Goal: Task Accomplishment & Management: Complete application form

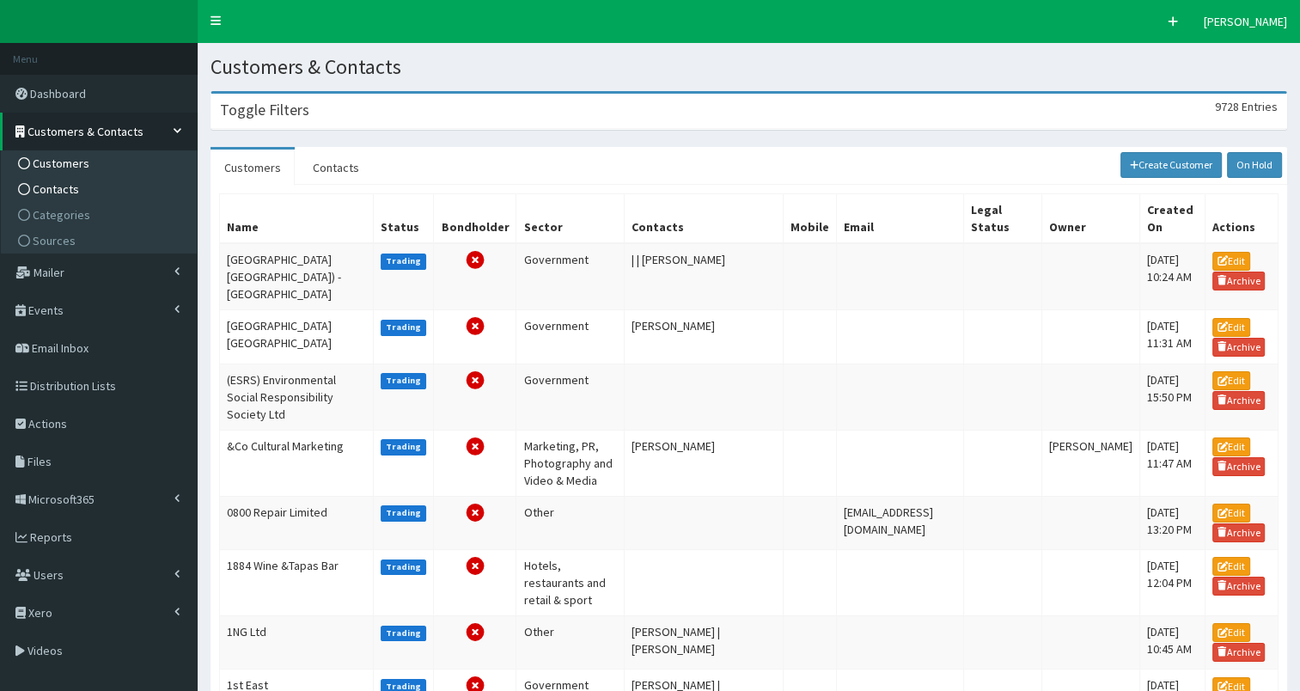
click at [79, 185] on link "Contacts" at bounding box center [101, 189] width 192 height 26
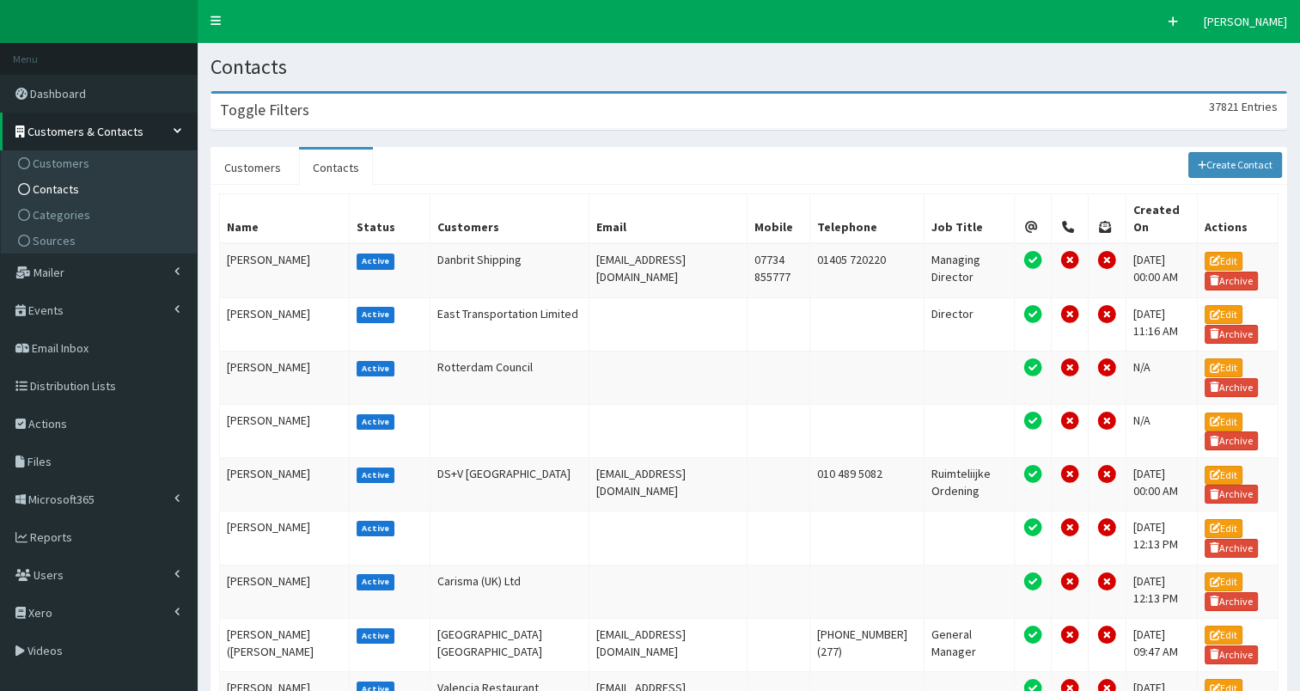
click at [419, 114] on div "Toggle Filters 37821 Entries" at bounding box center [748, 111] width 1075 height 35
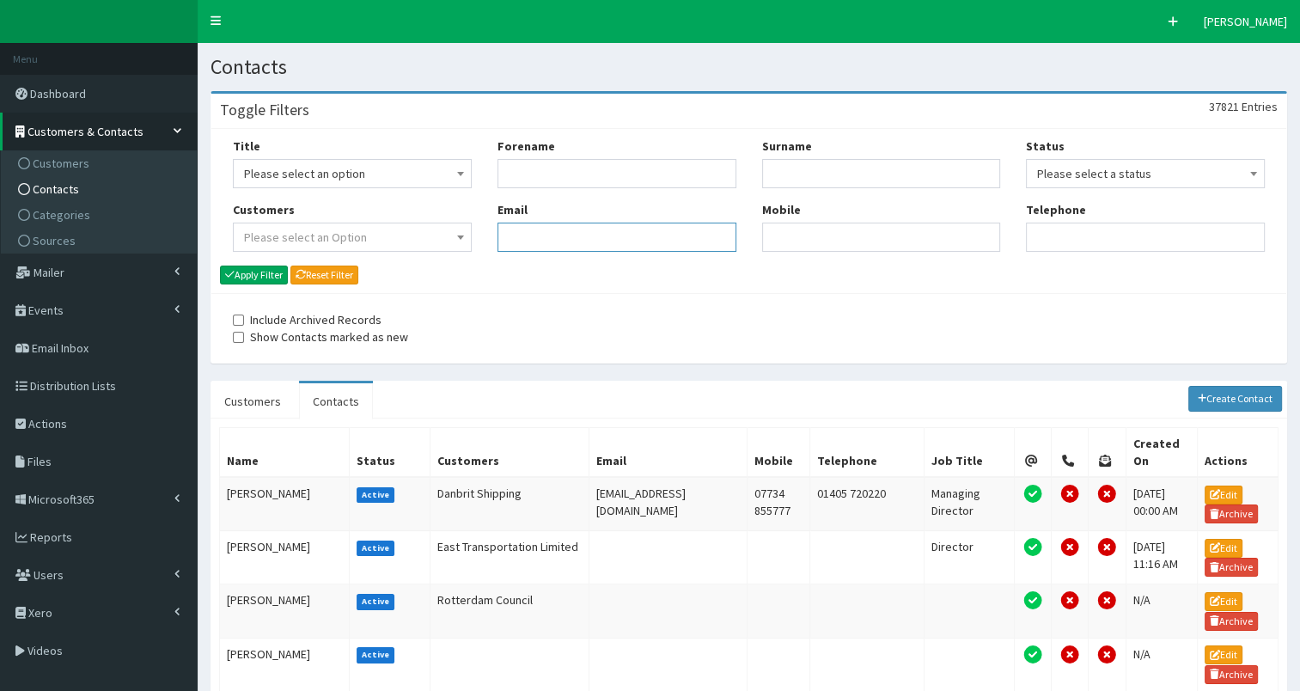
click at [554, 243] on input "Email" at bounding box center [616, 237] width 239 height 29
paste input ""HAFAR@orsted.com" <HAFAR@orsted.com>"
click at [534, 240] on input ""HAFAR@orsted.com" <HAFAR@orsted.com" at bounding box center [616, 237] width 239 height 29
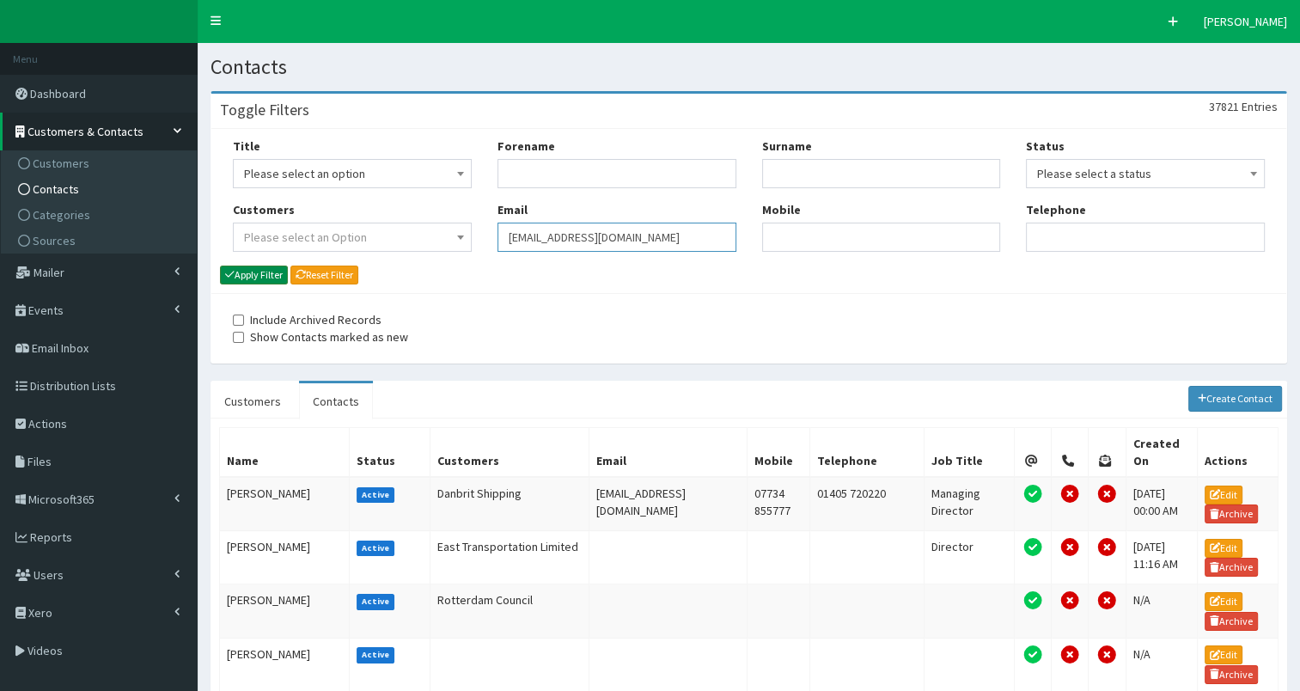
type input "HAFAR@orsted.com"
click at [257, 272] on button "Apply Filter" at bounding box center [254, 274] width 68 height 19
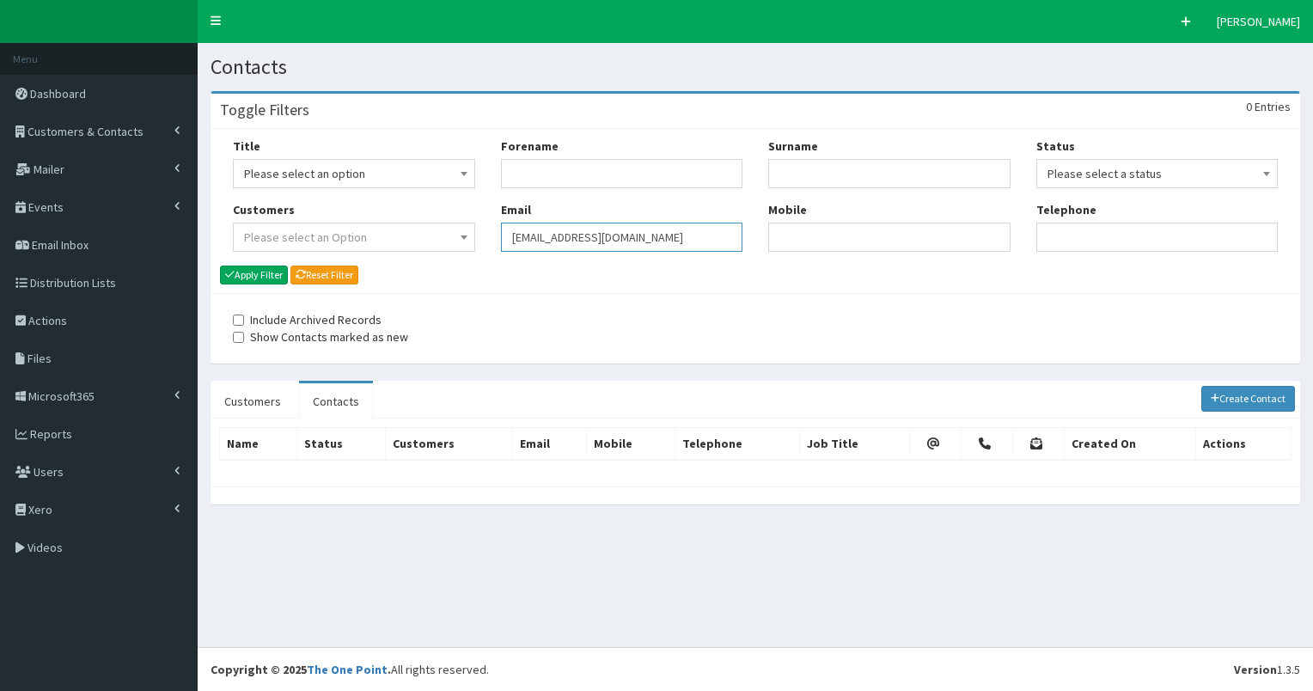
drag, startPoint x: 508, startPoint y: 240, endPoint x: 665, endPoint y: 227, distance: 157.7
click at [665, 227] on input "[EMAIL_ADDRESS][DOMAIN_NAME]" at bounding box center [622, 237] width 242 height 29
click at [1230, 398] on link "Create Contact" at bounding box center [1248, 399] width 95 height 26
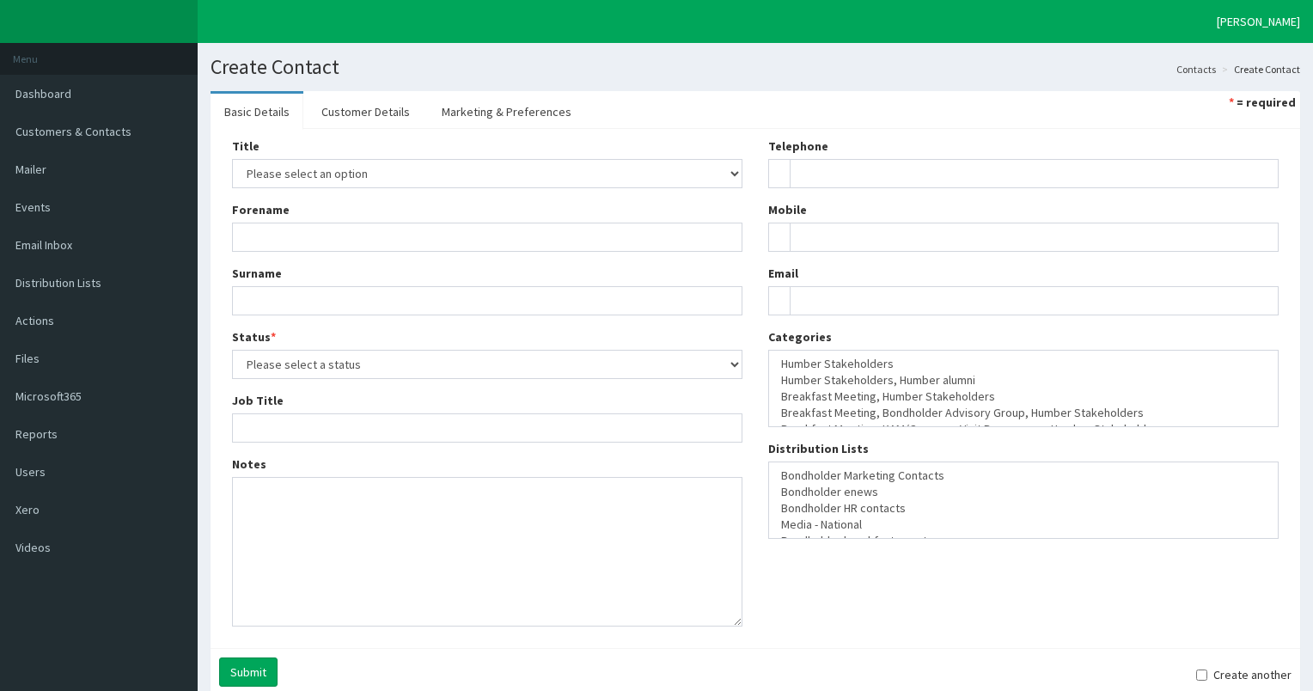
select select
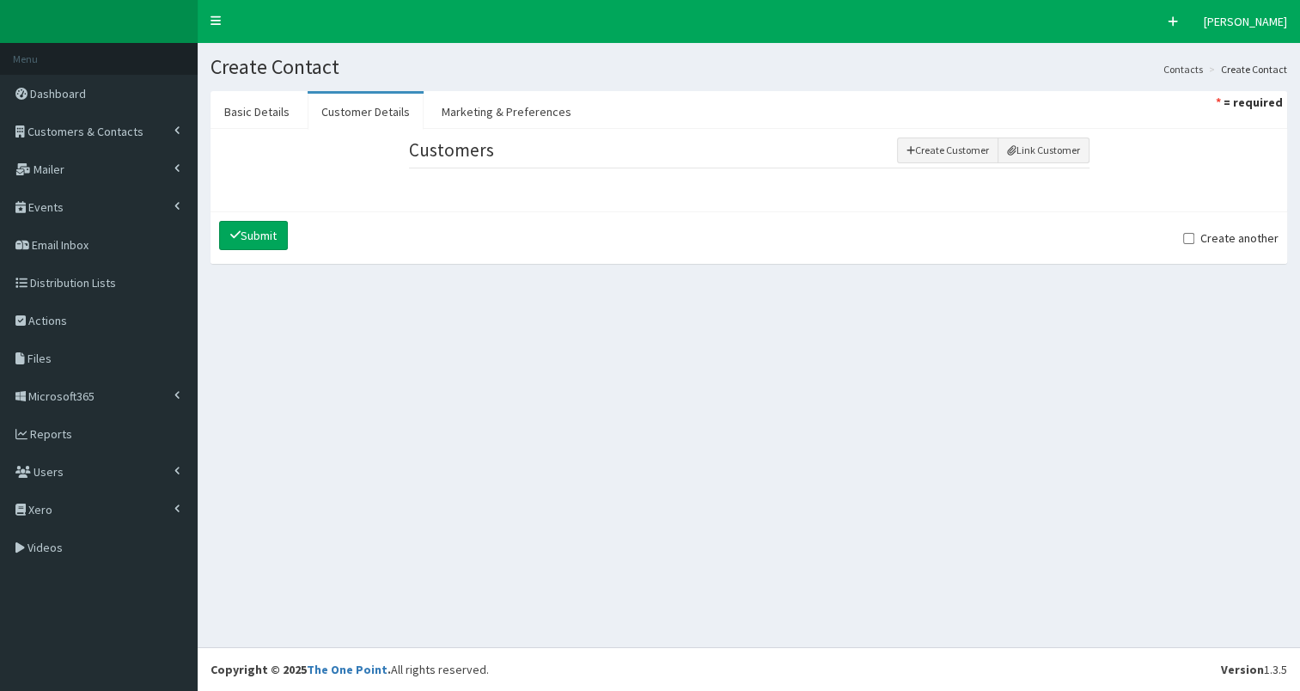
click at [867, 300] on div "Create Contact Contacts Create Contact Basic Details Customer Details Marketing…" at bounding box center [749, 345] width 1102 height 604
click at [1028, 158] on button "Link Customer" at bounding box center [1043, 150] width 92 height 26
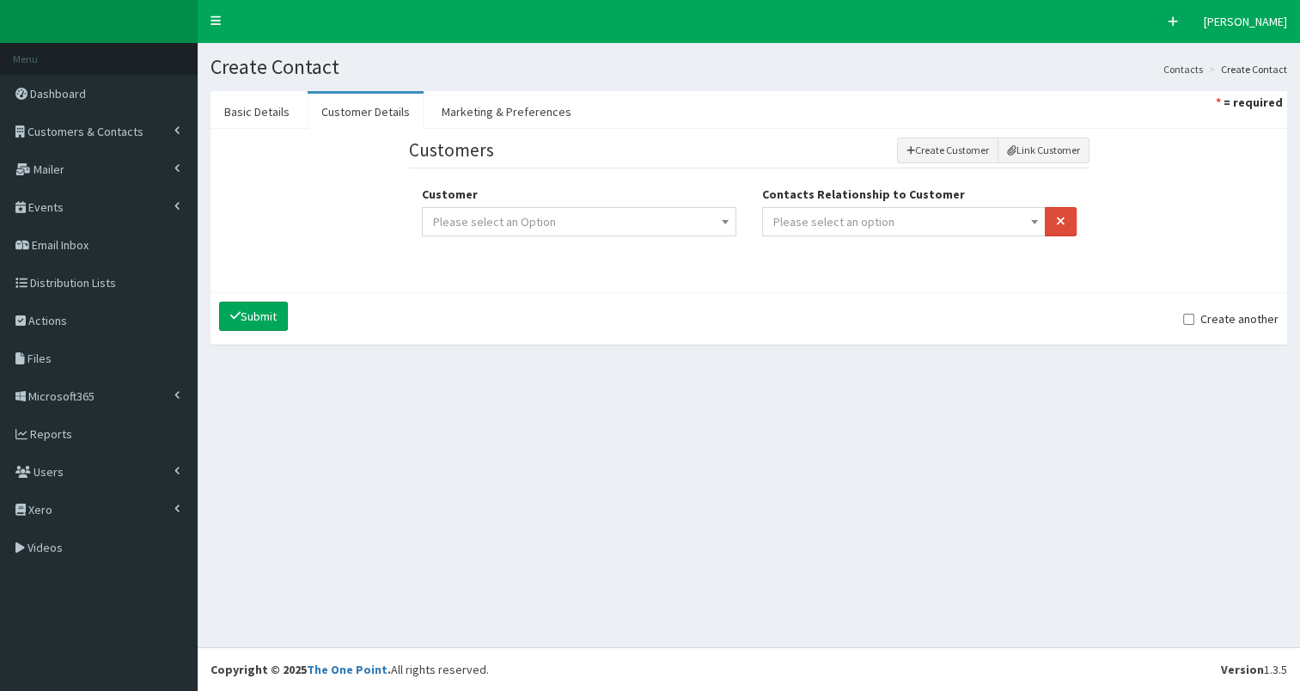
click at [960, 228] on span "Please select an option" at bounding box center [904, 222] width 262 height 24
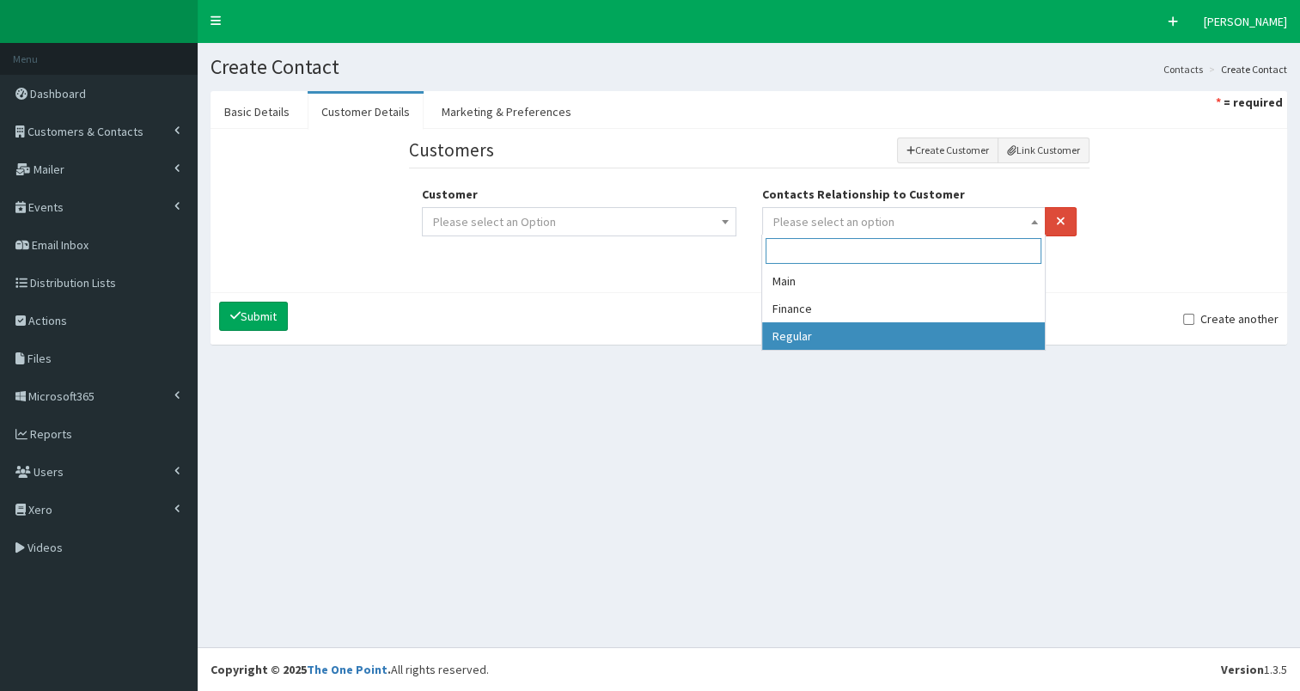
drag, startPoint x: 911, startPoint y: 340, endPoint x: 869, endPoint y: 334, distance: 42.5
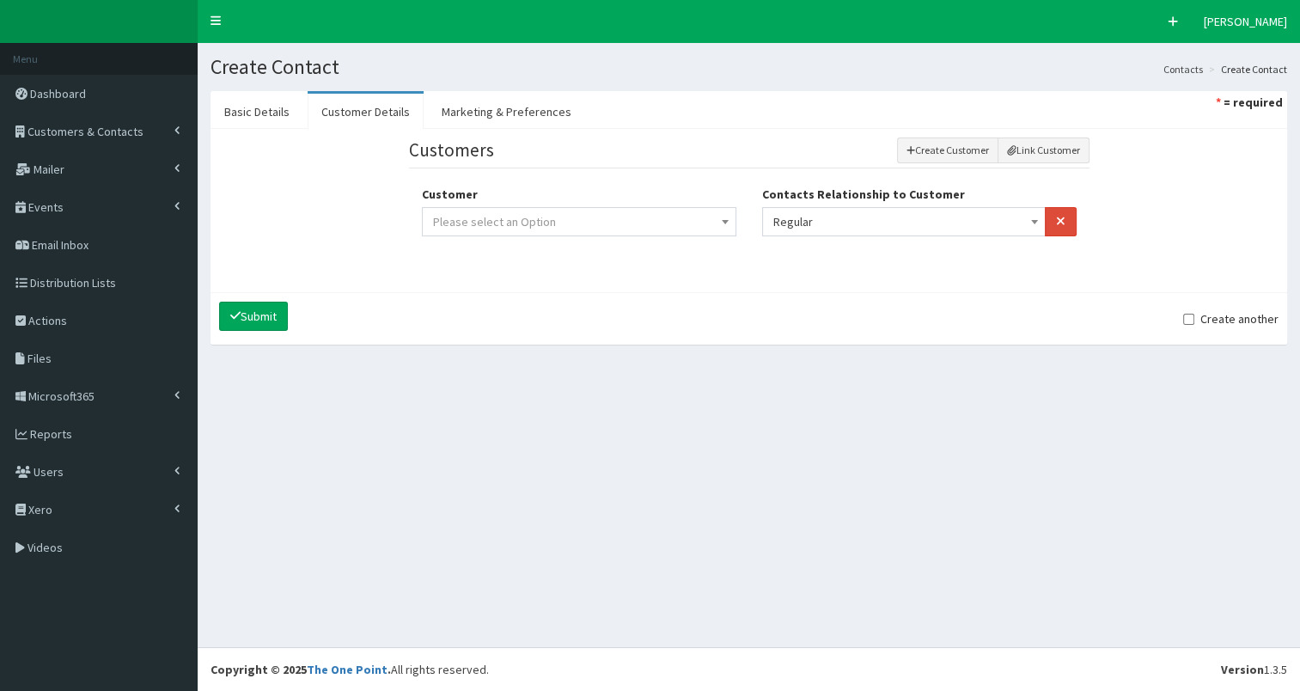
select select "3"
click at [708, 212] on span "Please select an Option" at bounding box center [579, 222] width 292 height 24
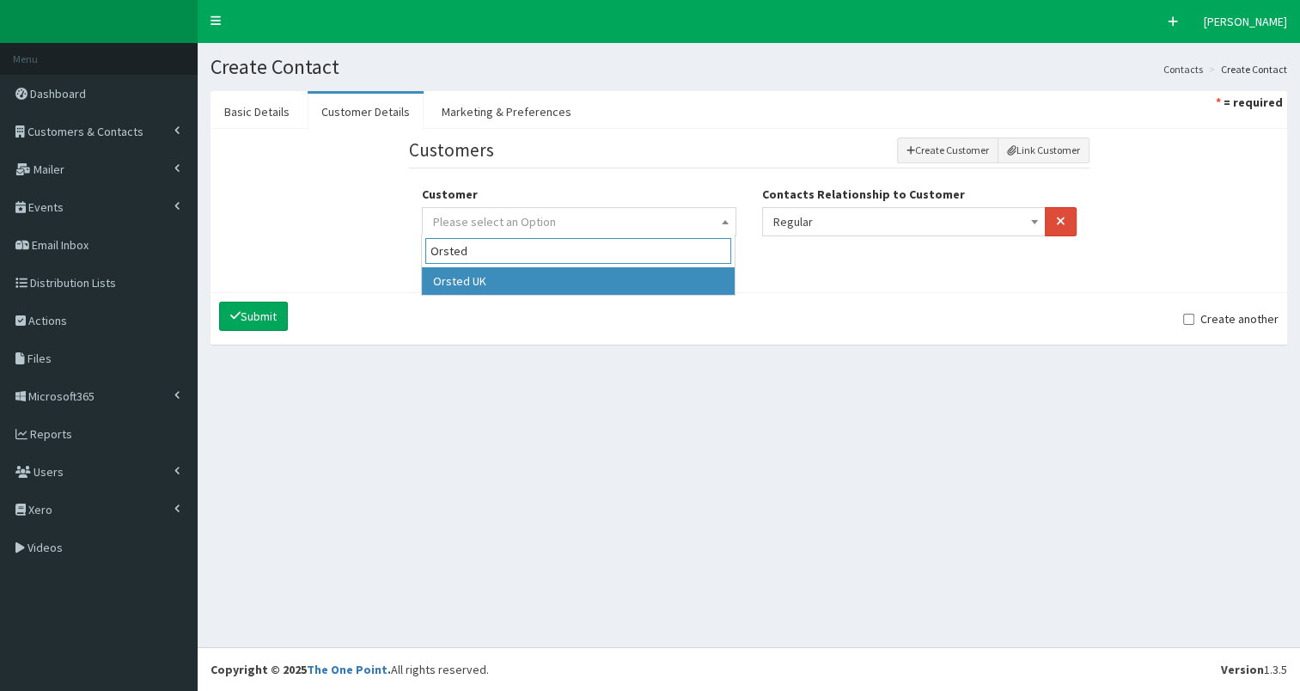
type input "Orsted"
select select "6573"
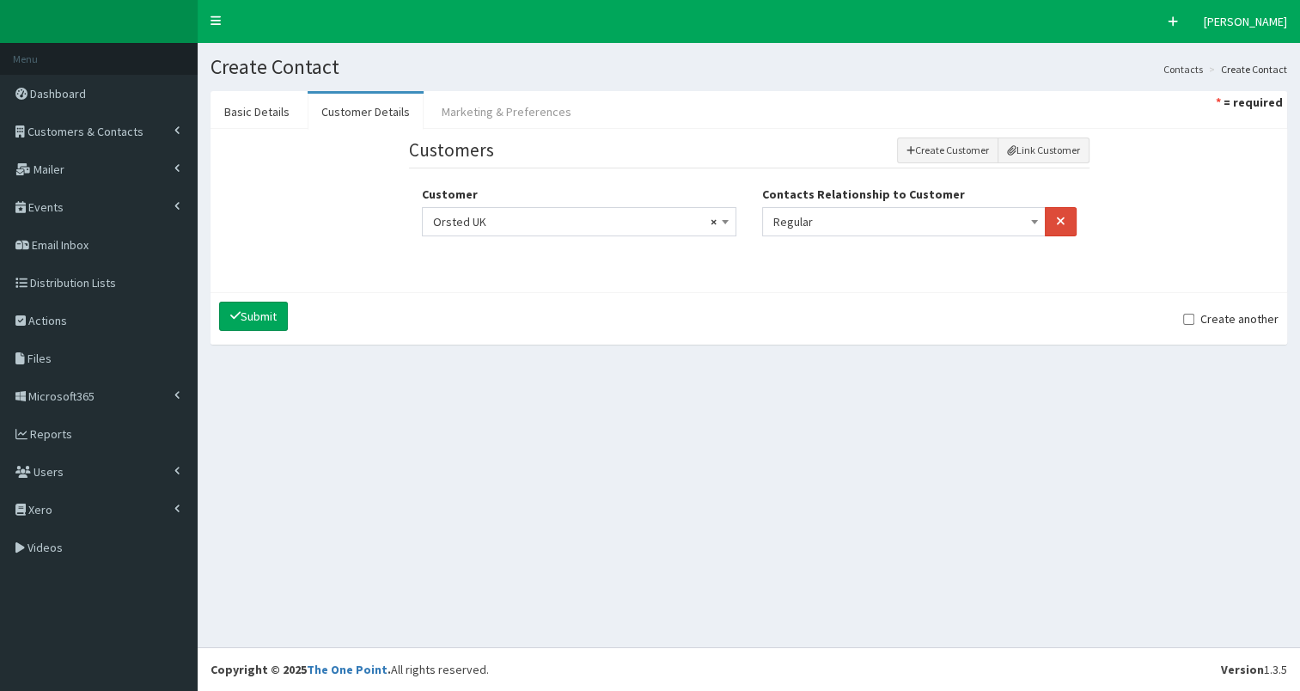
click at [515, 113] on link "Marketing & Preferences" at bounding box center [506, 112] width 157 height 36
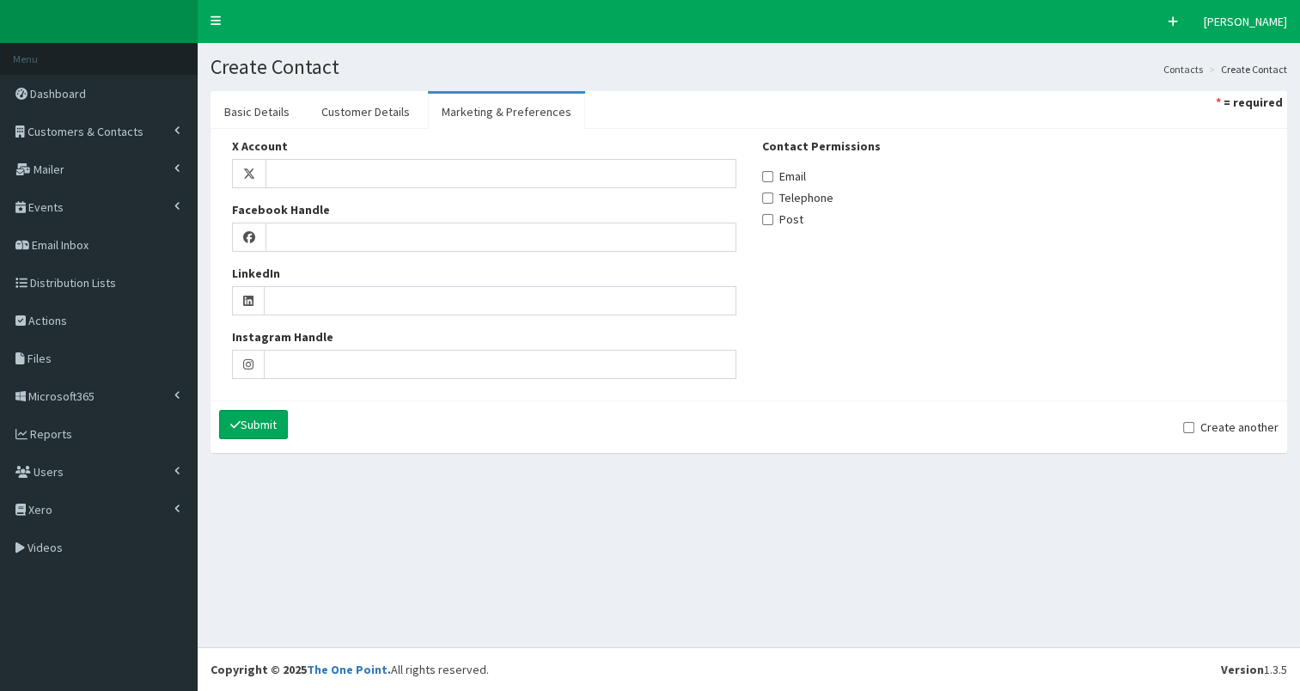
click at [790, 186] on div "Contact Permissions Email Telephone Post" at bounding box center [1014, 182] width 504 height 90
click at [767, 176] on input "Email" at bounding box center [767, 176] width 11 height 11
checkbox input "true"
click at [271, 113] on link "Basic Details" at bounding box center [256, 112] width 93 height 36
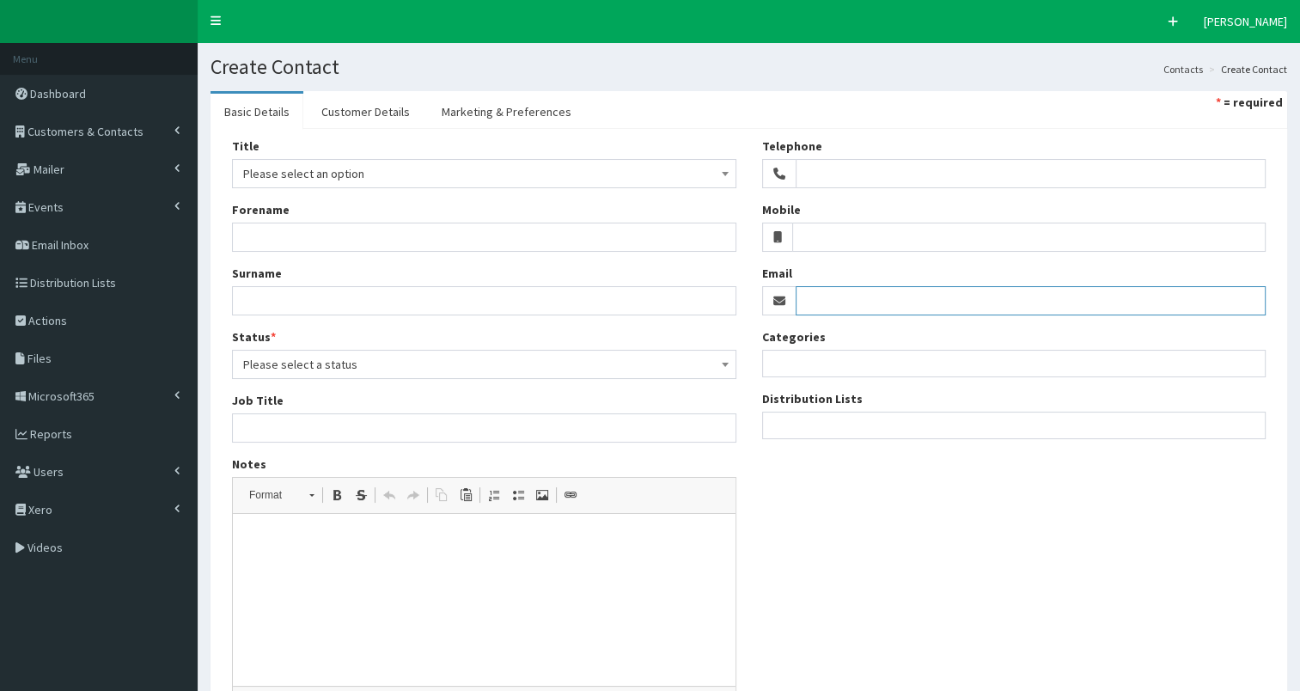
click at [835, 309] on input "Email" at bounding box center [1031, 300] width 471 height 29
paste input "HAFAR@orsted.com"
type input "HAFAR@orsted.com"
click at [824, 430] on ul at bounding box center [1014, 422] width 503 height 21
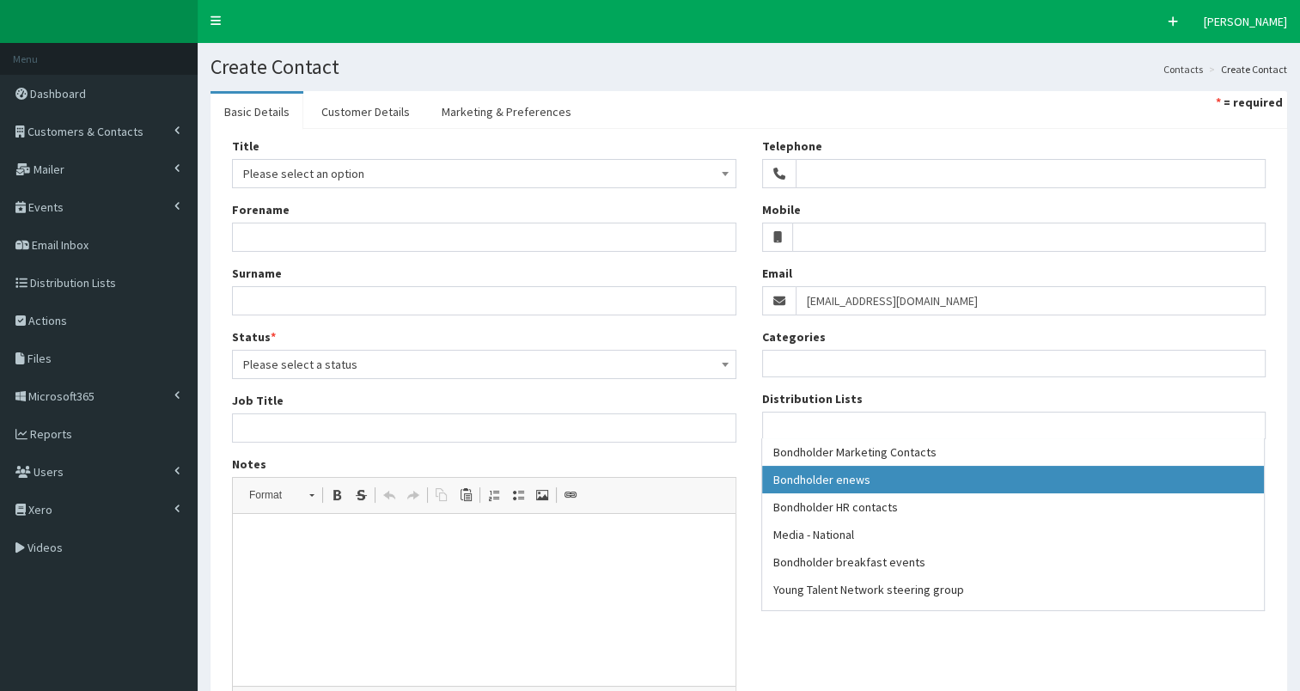
select select "79"
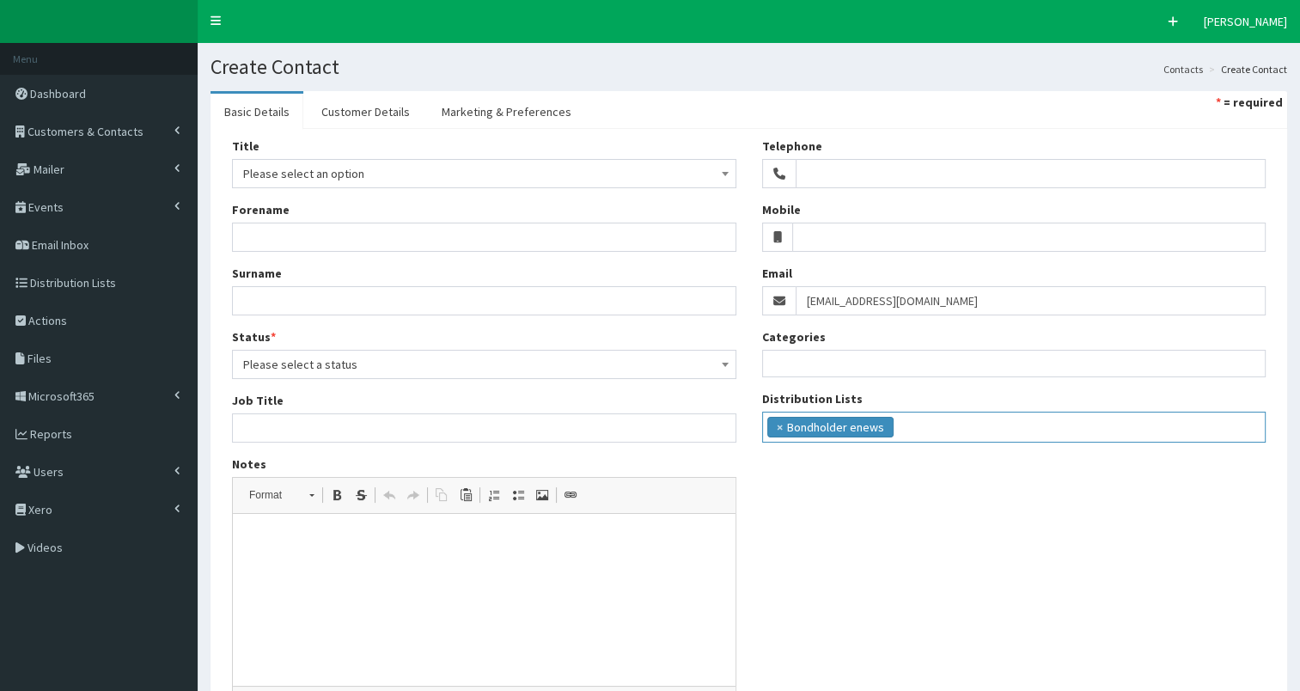
scroll to position [15, 0]
click at [932, 430] on ul "× Bondholder enews" at bounding box center [1014, 424] width 503 height 25
click at [1110, 426] on ul "× Bondholder enews × Bondholder breakfast events" at bounding box center [1014, 424] width 503 height 25
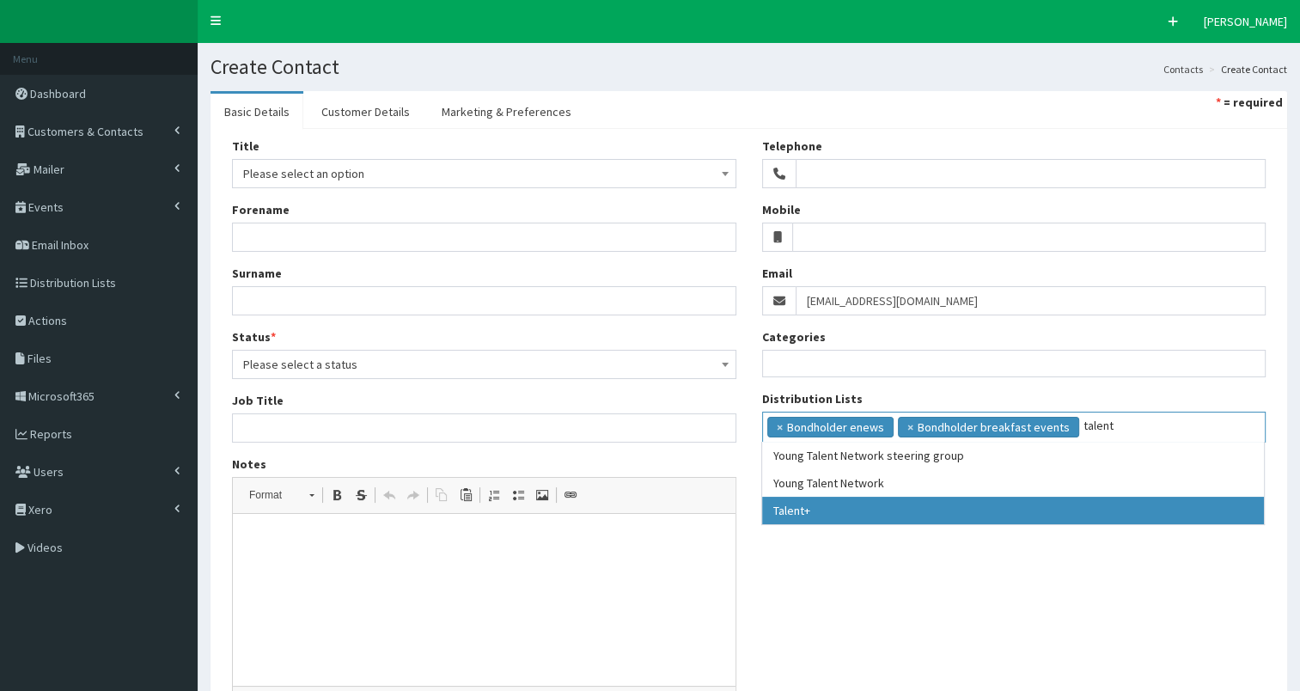
type input "talent"
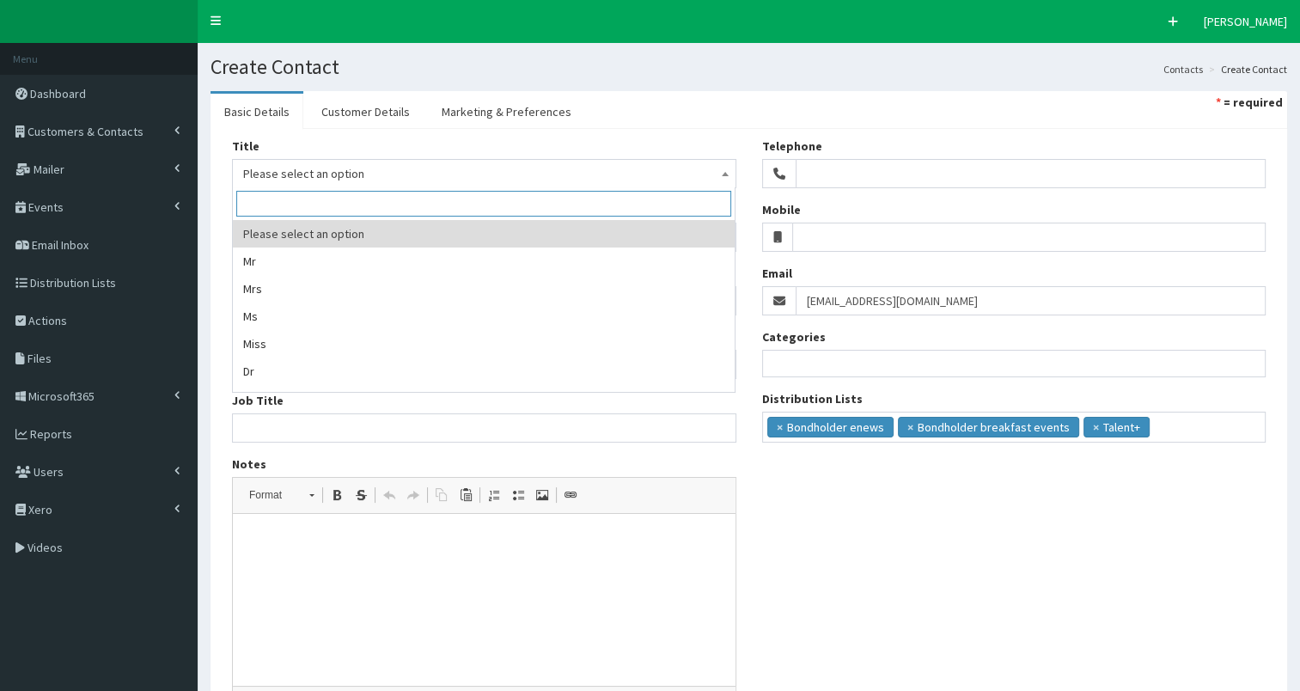
click at [494, 168] on span "Please select an option" at bounding box center [484, 174] width 482 height 24
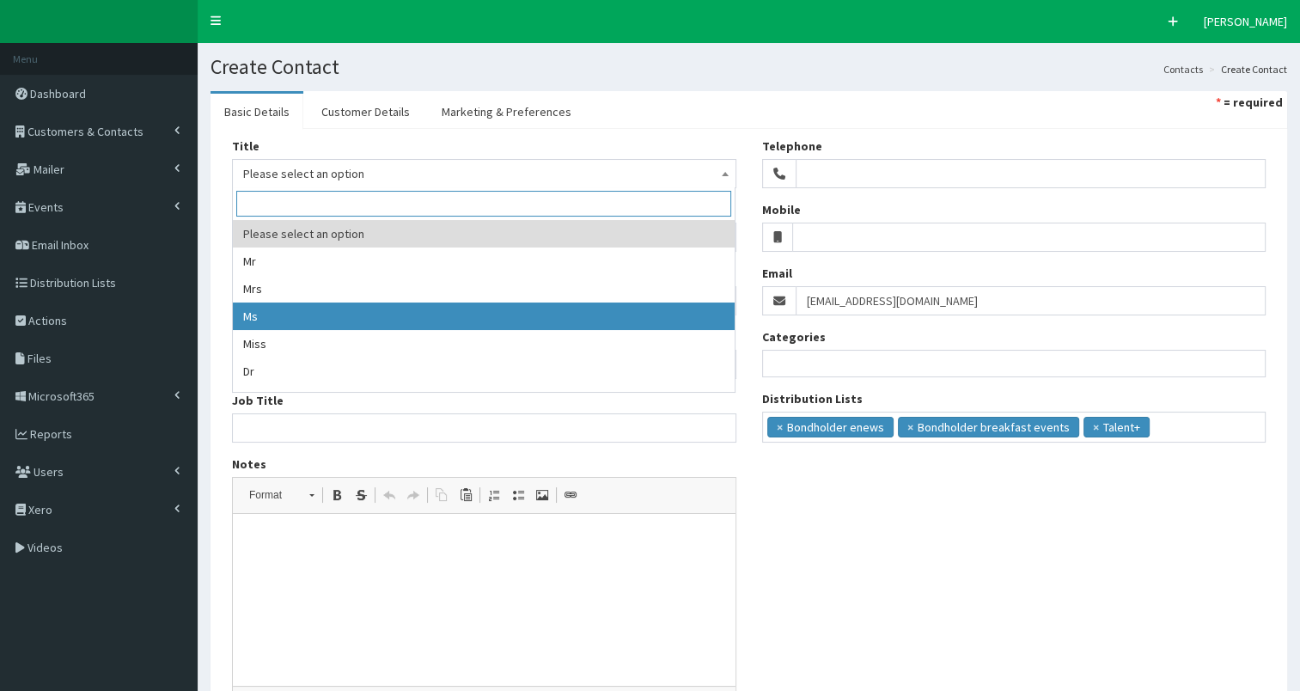
select select "3"
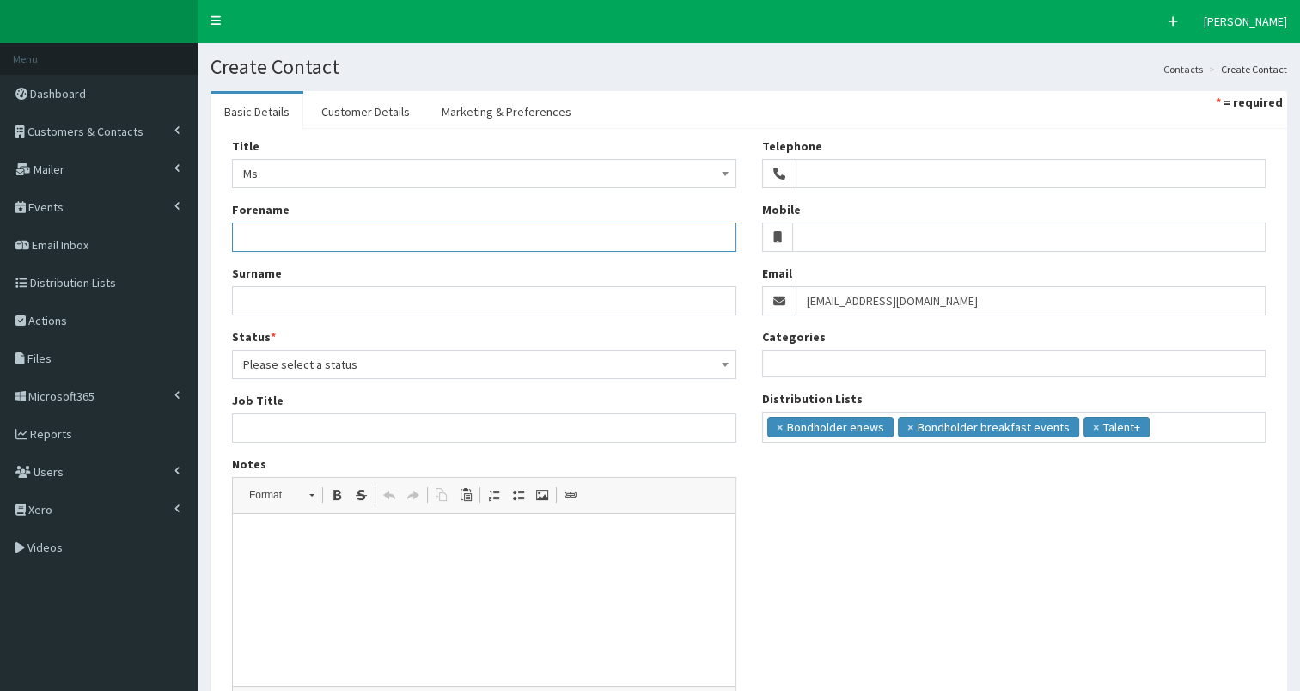
click at [296, 238] on input "Forename" at bounding box center [484, 237] width 504 height 29
paste input "Harriet Farmery (Community Engagement Officer)"
type input "Harriet Farmery (Community Engagement Officer)"
click at [254, 302] on input "Surname" at bounding box center [484, 300] width 504 height 29
paste input "Harriet Farmery (Community Engagement Officer)"
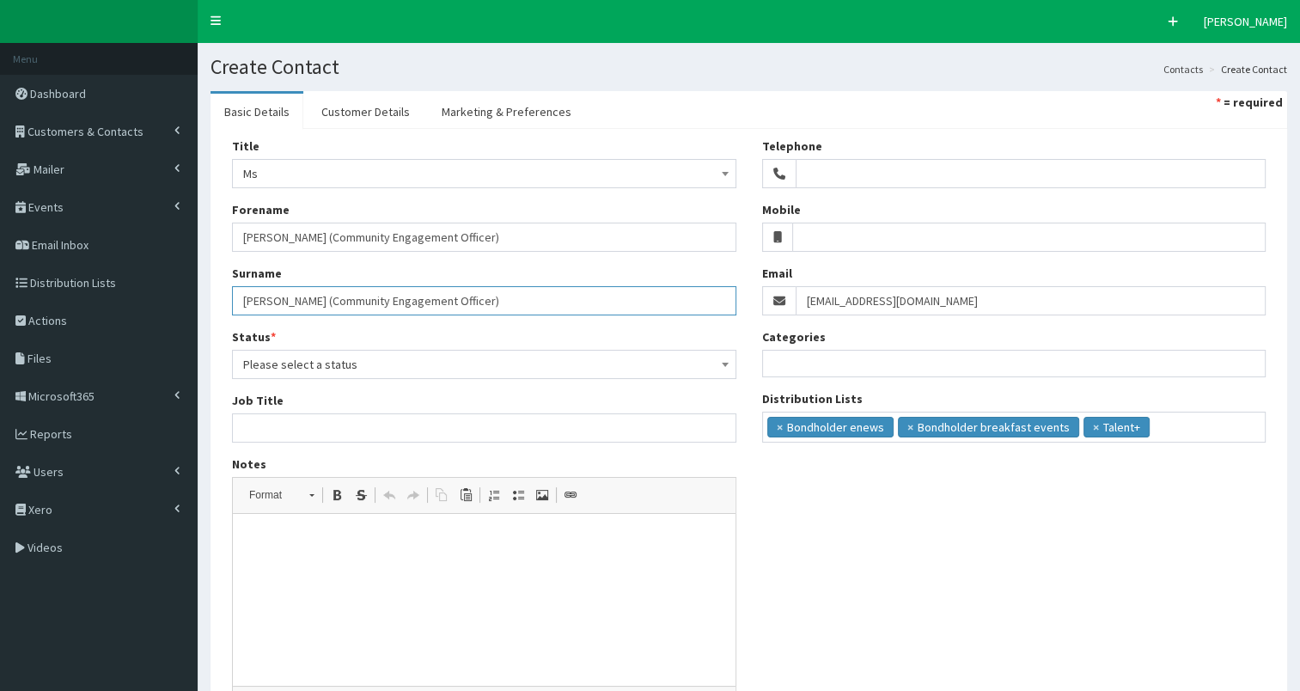
type input "Harriet Farmery (Community Engagement Officer)"
click at [246, 426] on input "Job Title" at bounding box center [484, 427] width 504 height 29
paste input "Harriet Farmery (Community Engagement Officer)"
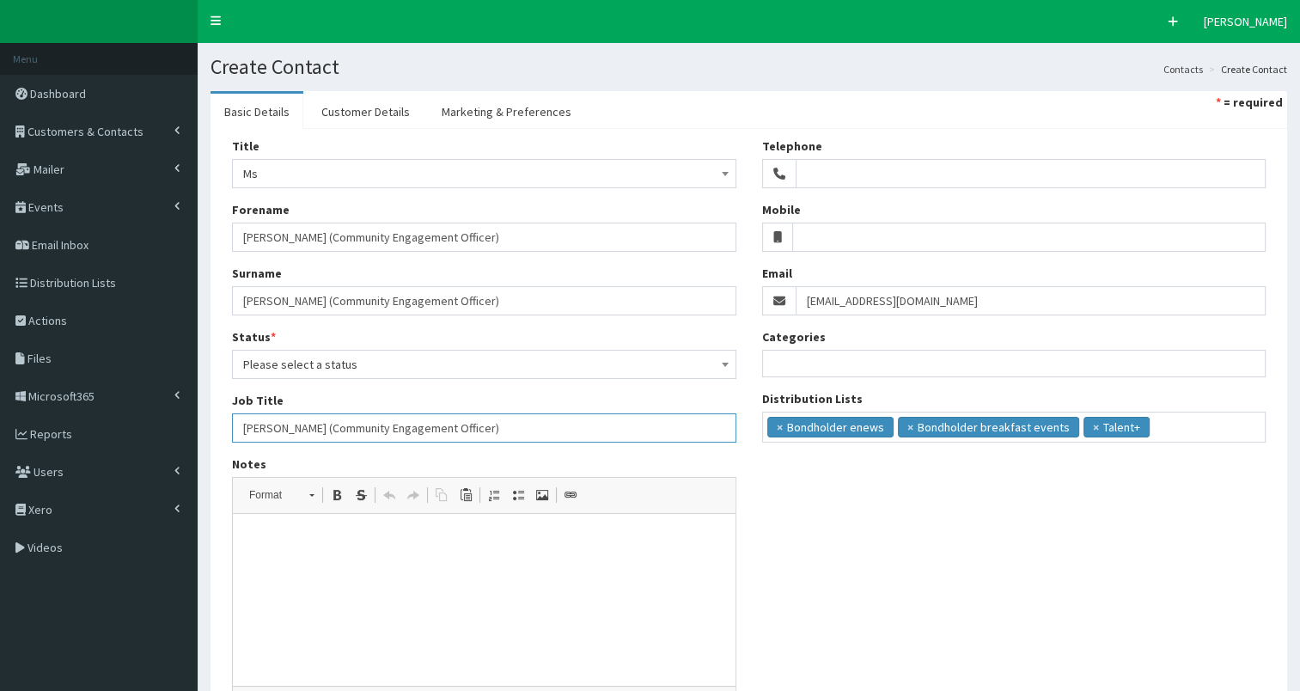
click at [242, 427] on input "Harriet Farmery (Community Engagement Officer)" at bounding box center [484, 427] width 504 height 29
click at [403, 429] on input "Community Engagement Officer)" at bounding box center [484, 427] width 504 height 29
type input "Community Engagement Officer"
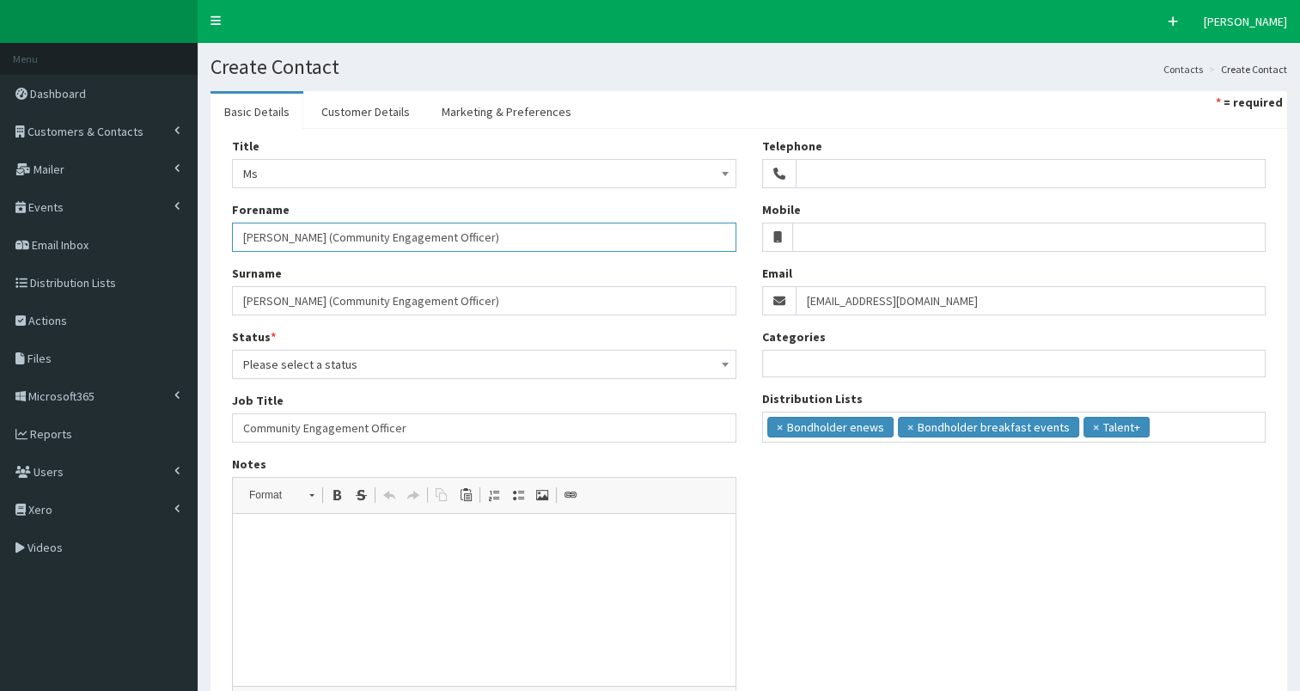
click at [277, 239] on input "Harriet Farmery (Community Engagement Officer)" at bounding box center [484, 237] width 504 height 29
type input "Harriet"
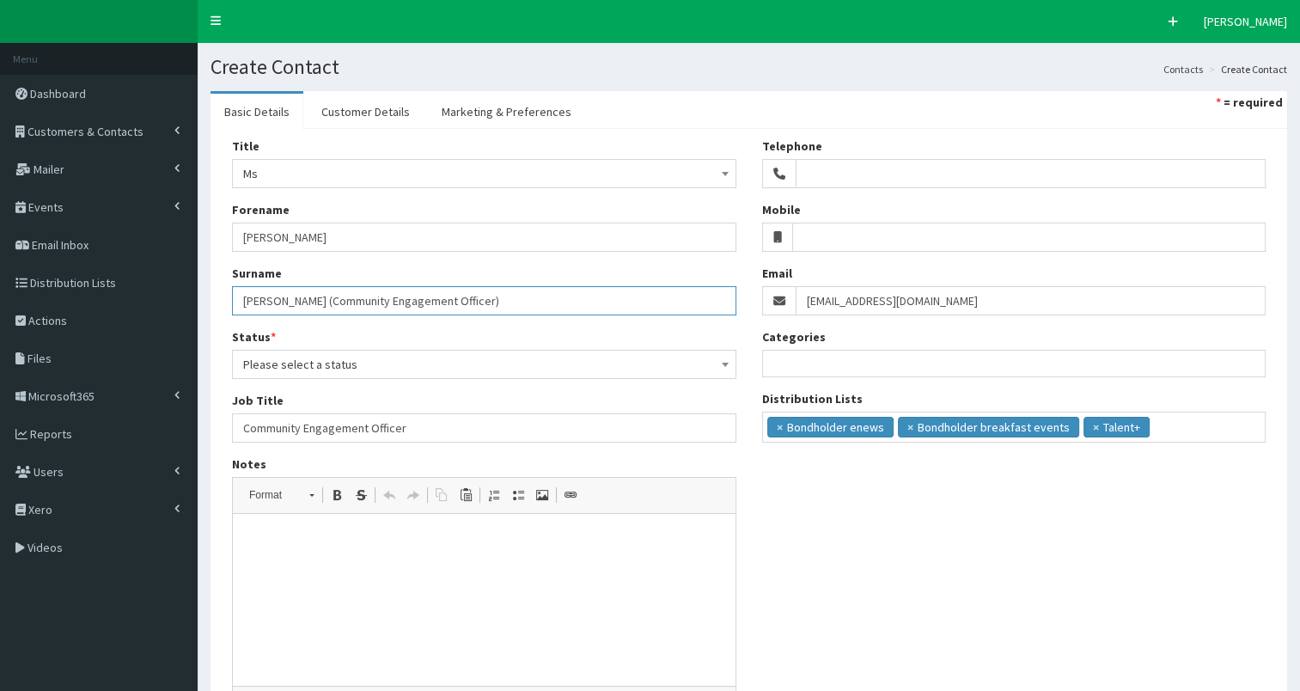
click at [241, 299] on input "Harriet Farmery (Community Engagement Officer)" at bounding box center [484, 300] width 504 height 29
click at [284, 303] on input "Farmery (Community Engagement Officer)" at bounding box center [484, 300] width 504 height 29
type input "Farmery"
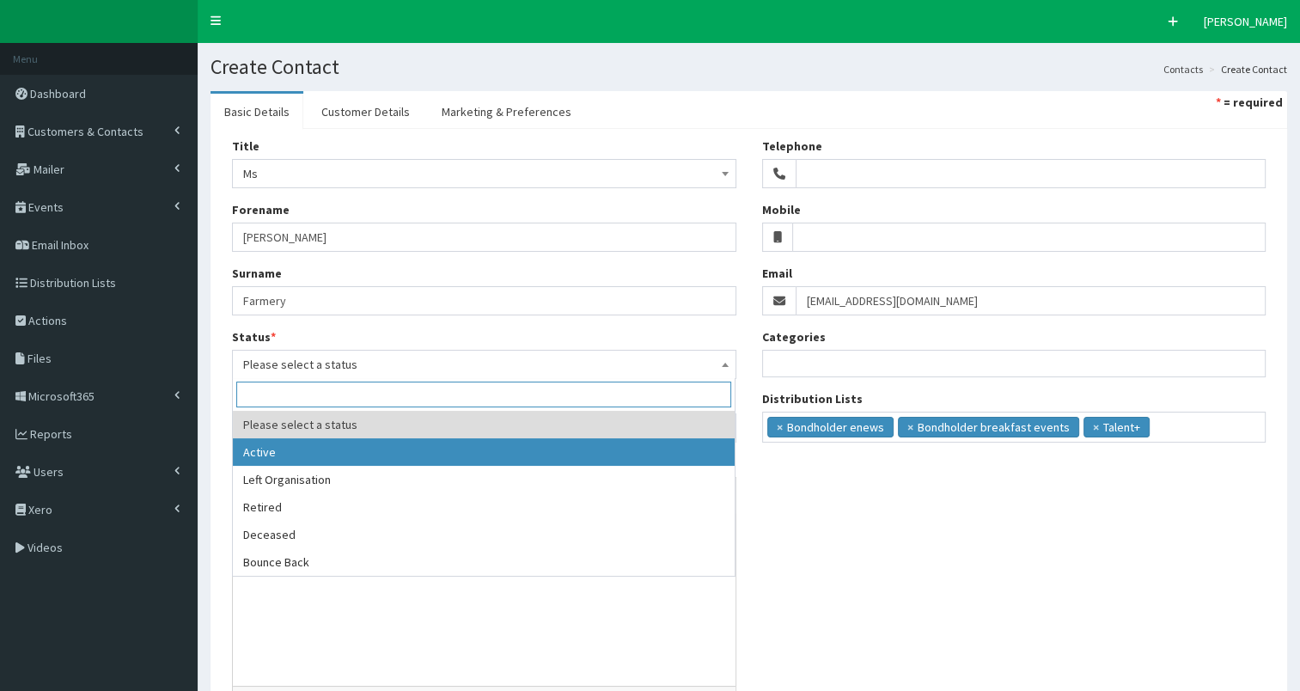
drag, startPoint x: 297, startPoint y: 361, endPoint x: 279, endPoint y: 458, distance: 98.7
select select "1"
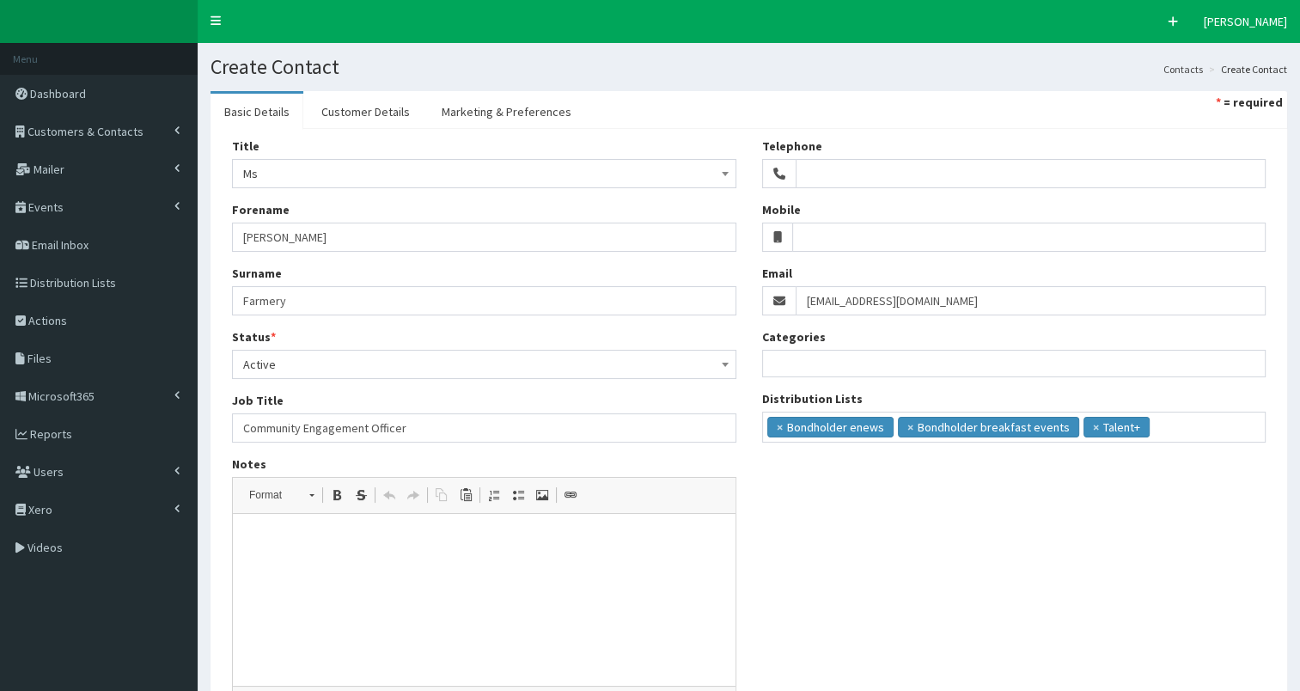
scroll to position [165, 0]
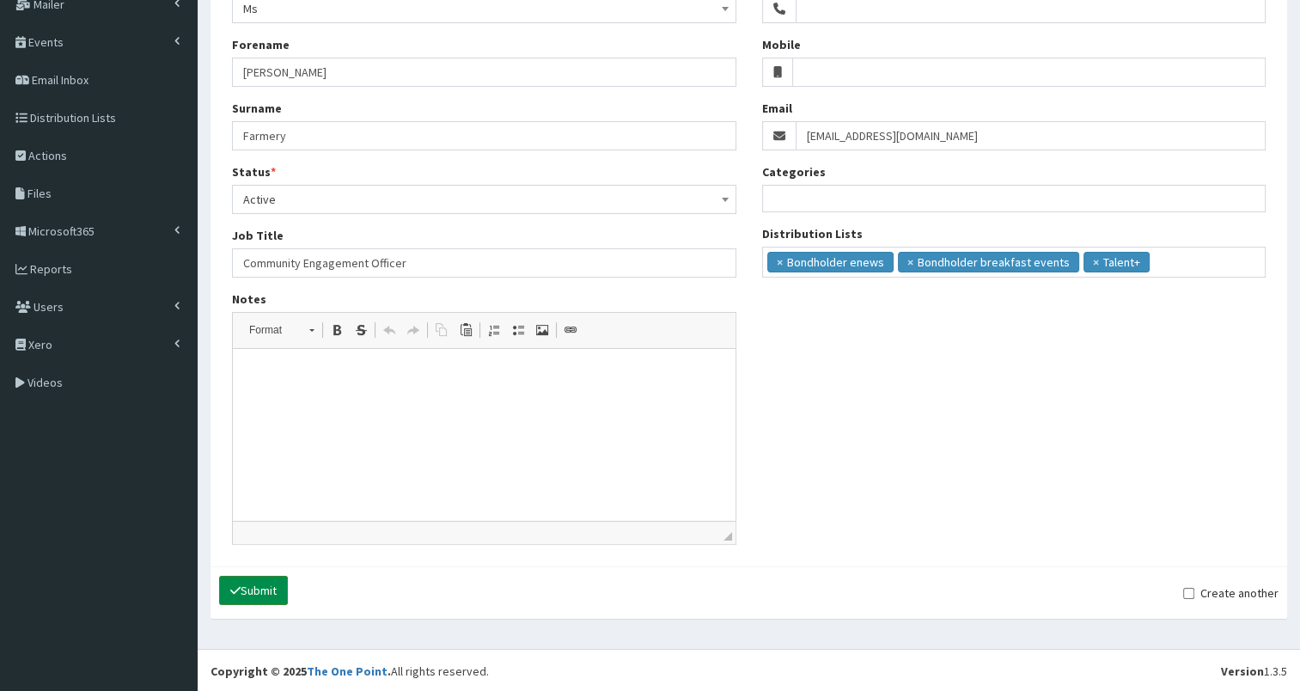
click at [251, 578] on button "Submit" at bounding box center [253, 590] width 69 height 29
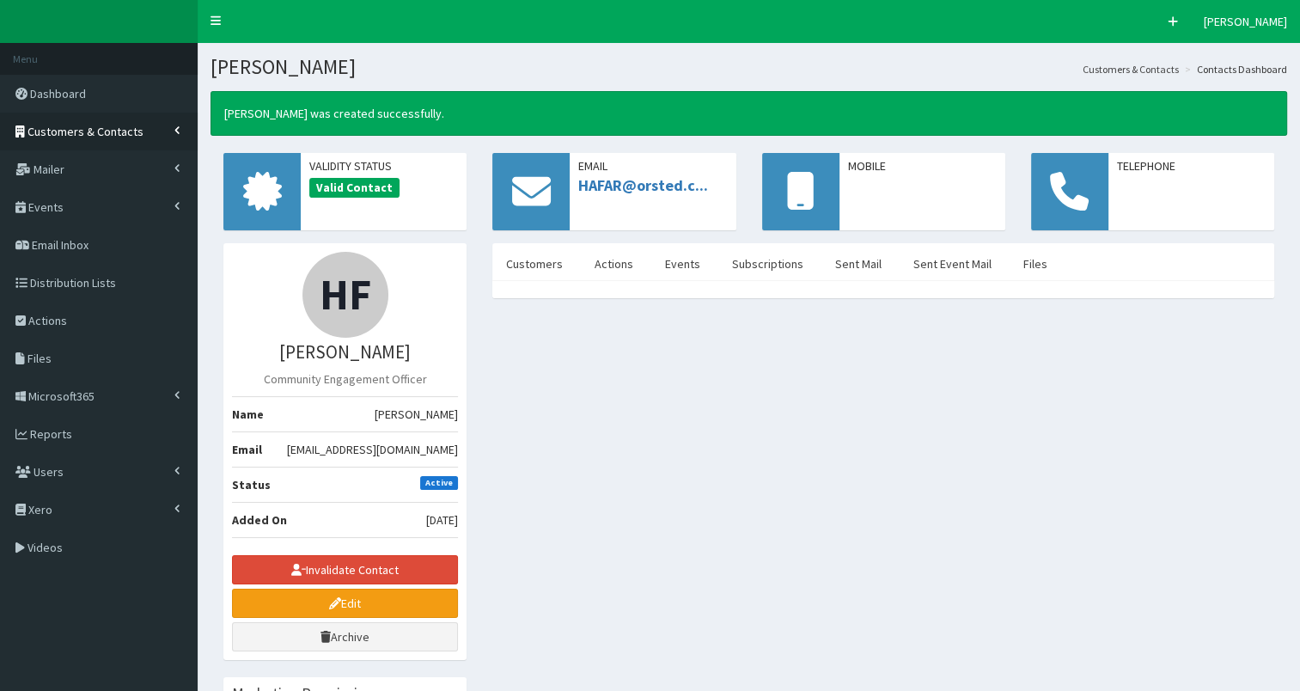
click at [114, 133] on span "Customers & Contacts" at bounding box center [85, 131] width 116 height 15
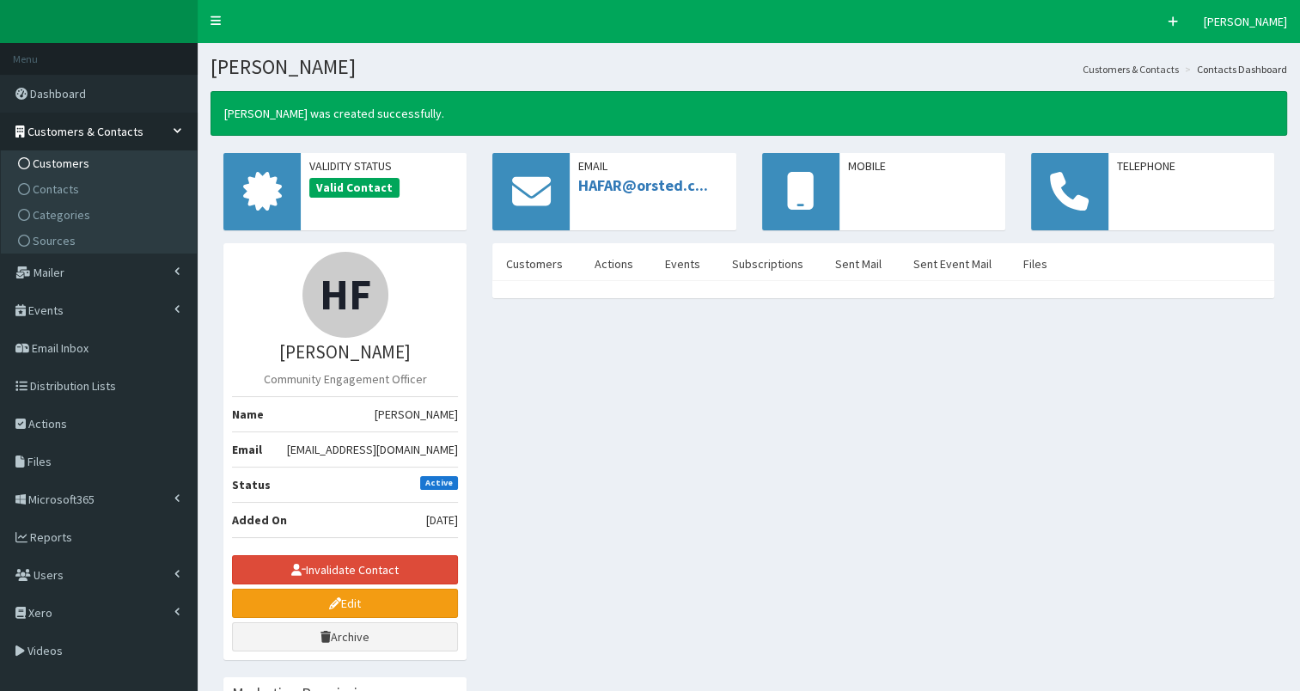
click at [108, 162] on link "Customers" at bounding box center [101, 163] width 192 height 26
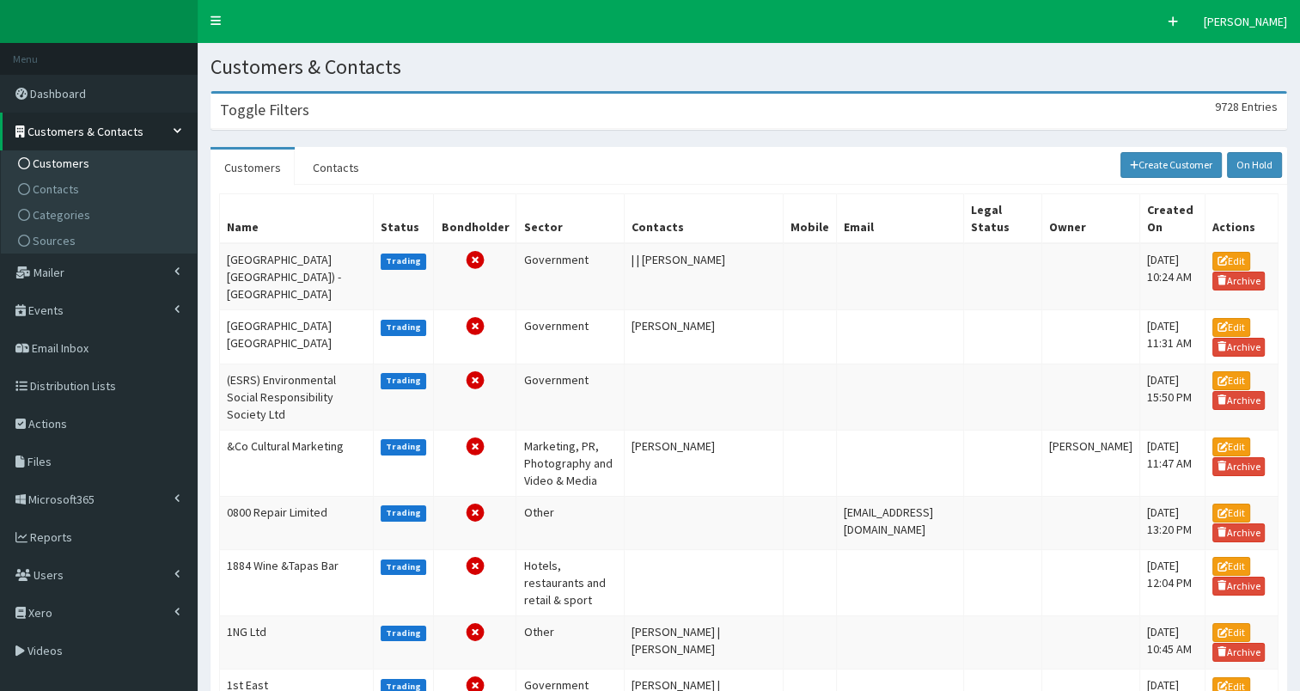
click at [286, 119] on div "Toggle Filters 9728 Entries" at bounding box center [748, 111] width 1075 height 35
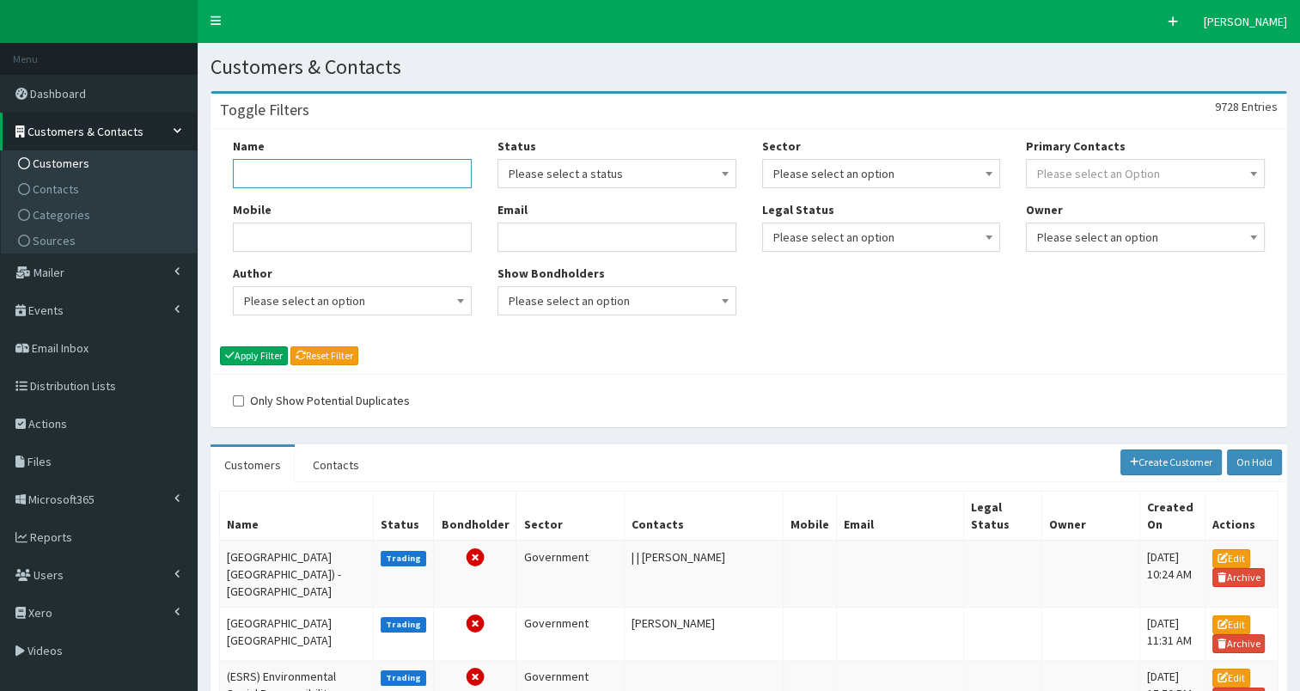
click at [284, 176] on input "Name" at bounding box center [352, 173] width 239 height 29
type input "run with it"
click at [261, 354] on button "Apply Filter" at bounding box center [254, 355] width 68 height 19
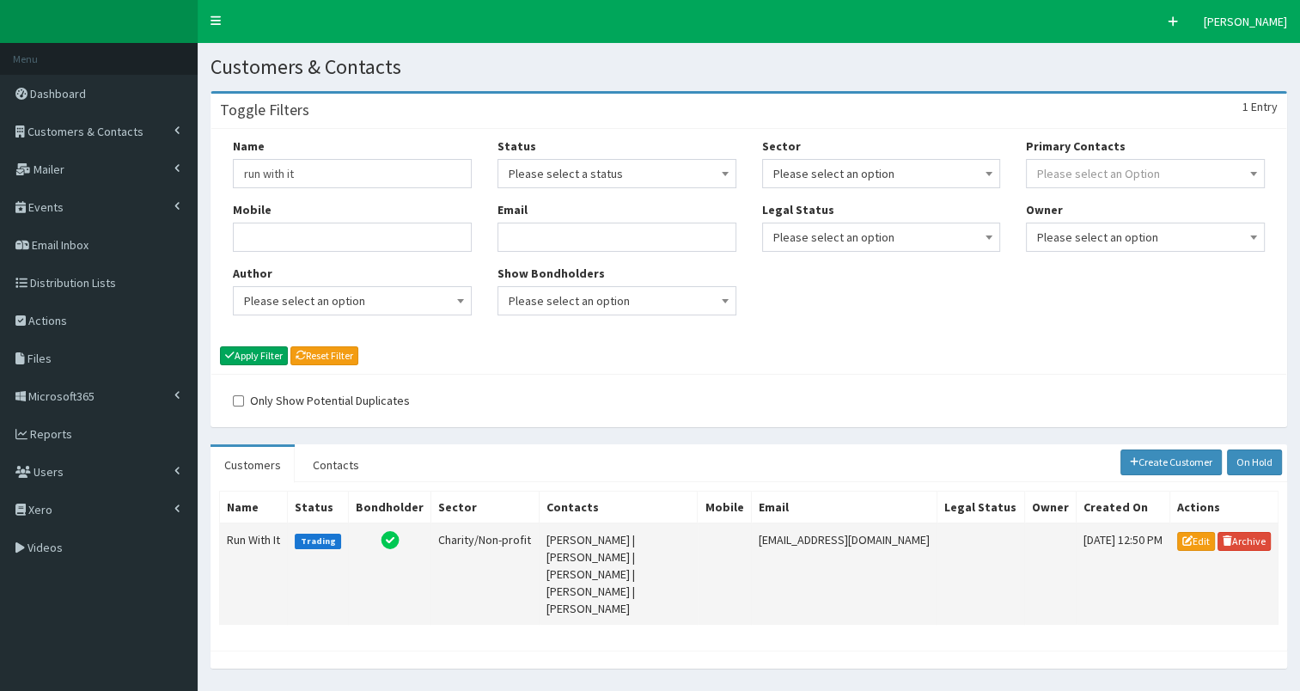
click at [246, 535] on td "Run With It" at bounding box center [254, 573] width 68 height 101
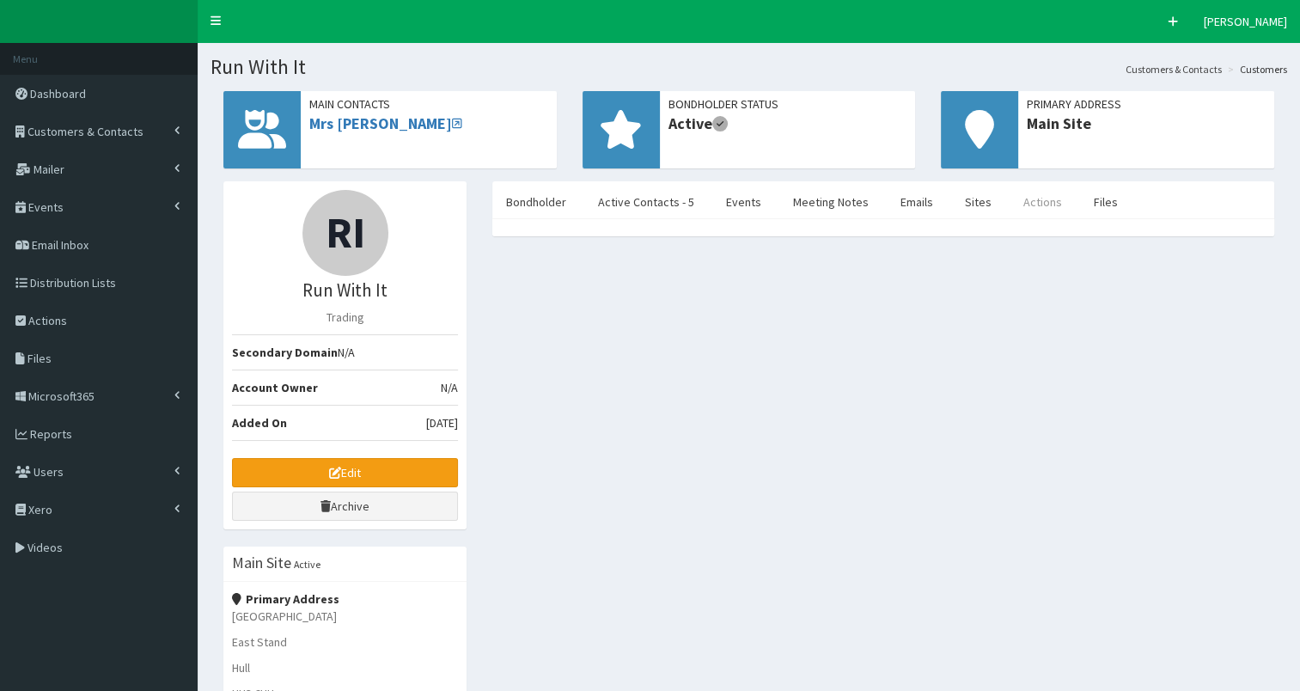
click at [1015, 203] on link "Actions" at bounding box center [1042, 202] width 66 height 36
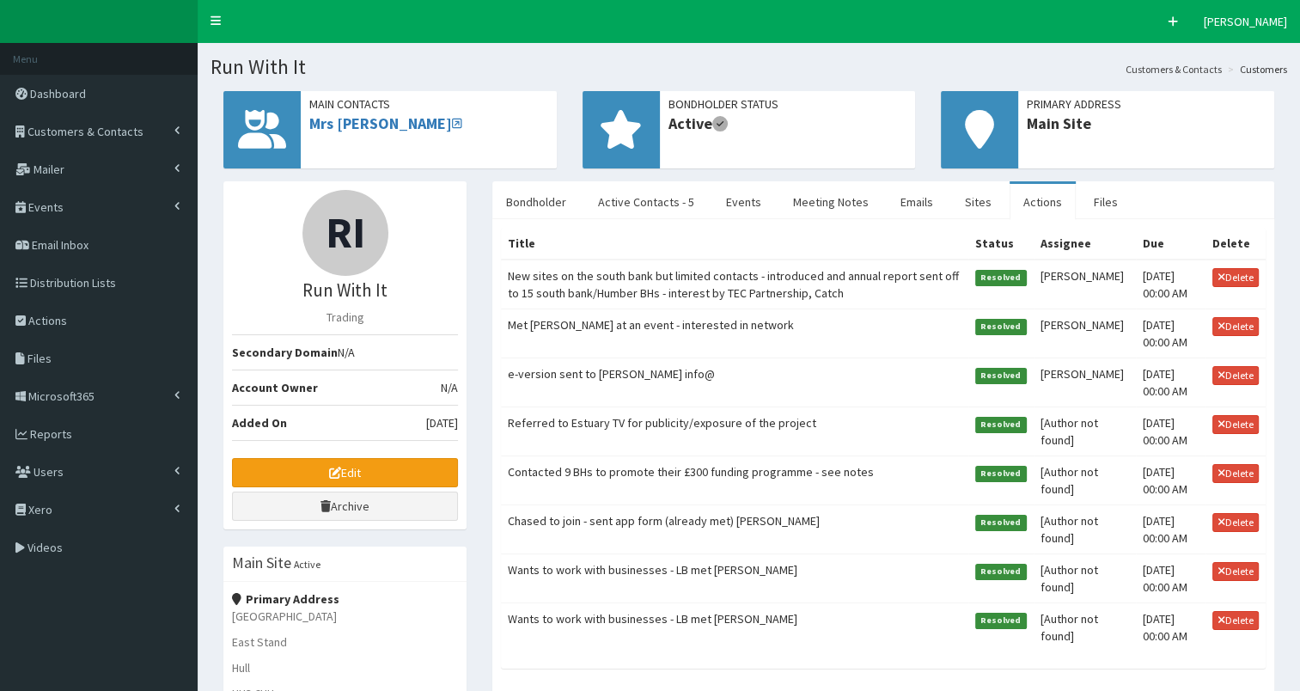
click at [708, 287] on td "New sites on the south bank but limited contacts - introduced and annual report…" at bounding box center [734, 284] width 467 height 50
select select
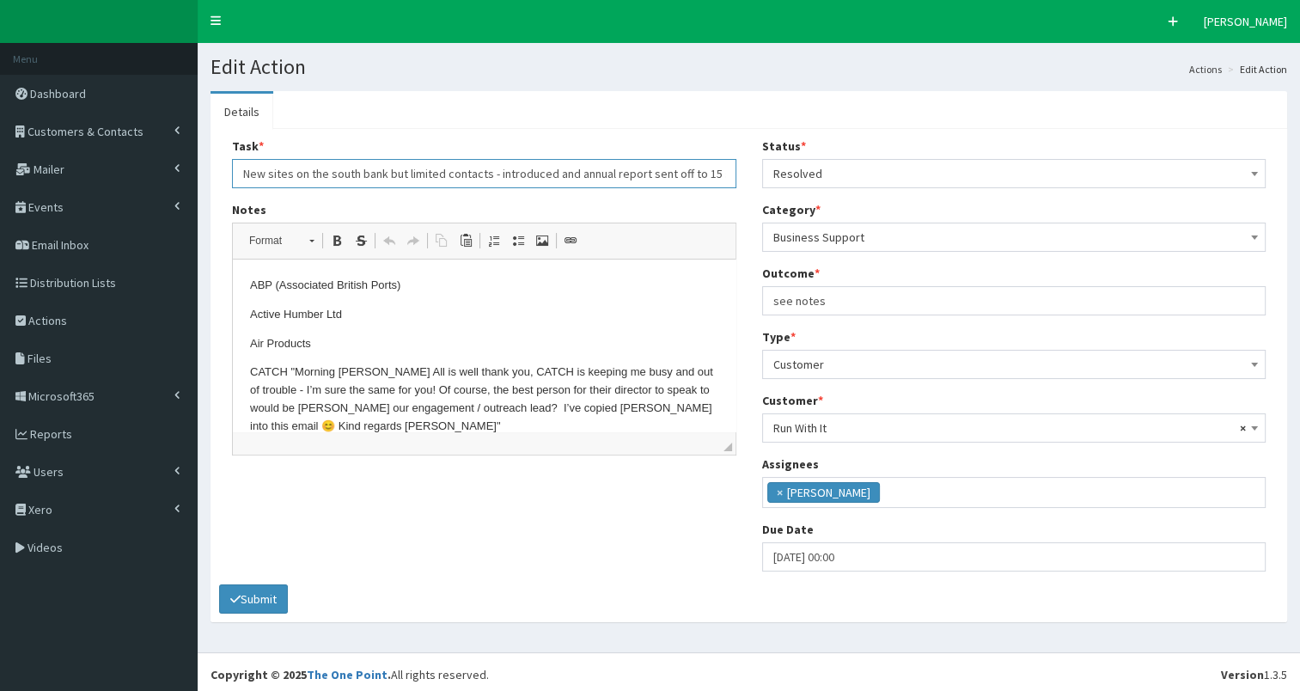
click at [629, 175] on input "New sites on the south bank but limited contacts - introduced and annual report…" at bounding box center [484, 173] width 504 height 29
type input "New sites on the south bank but limited contacts - introduced and annual report…"
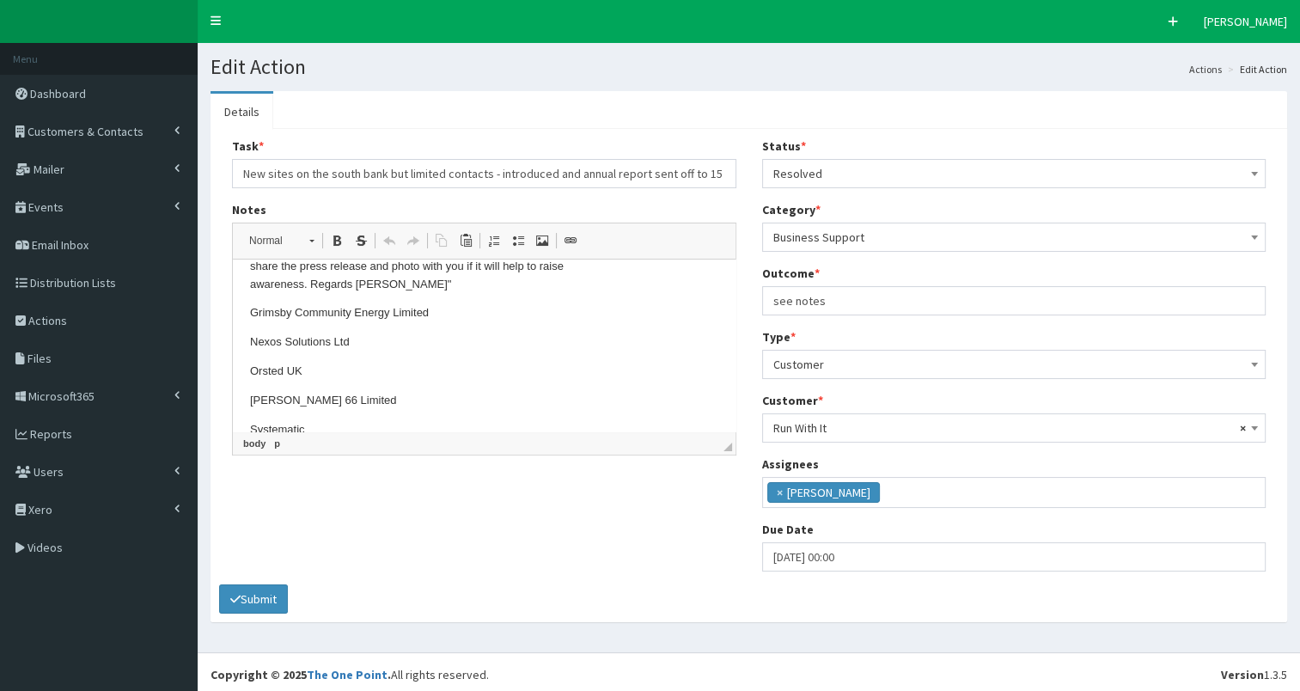
scroll to position [308, 0]
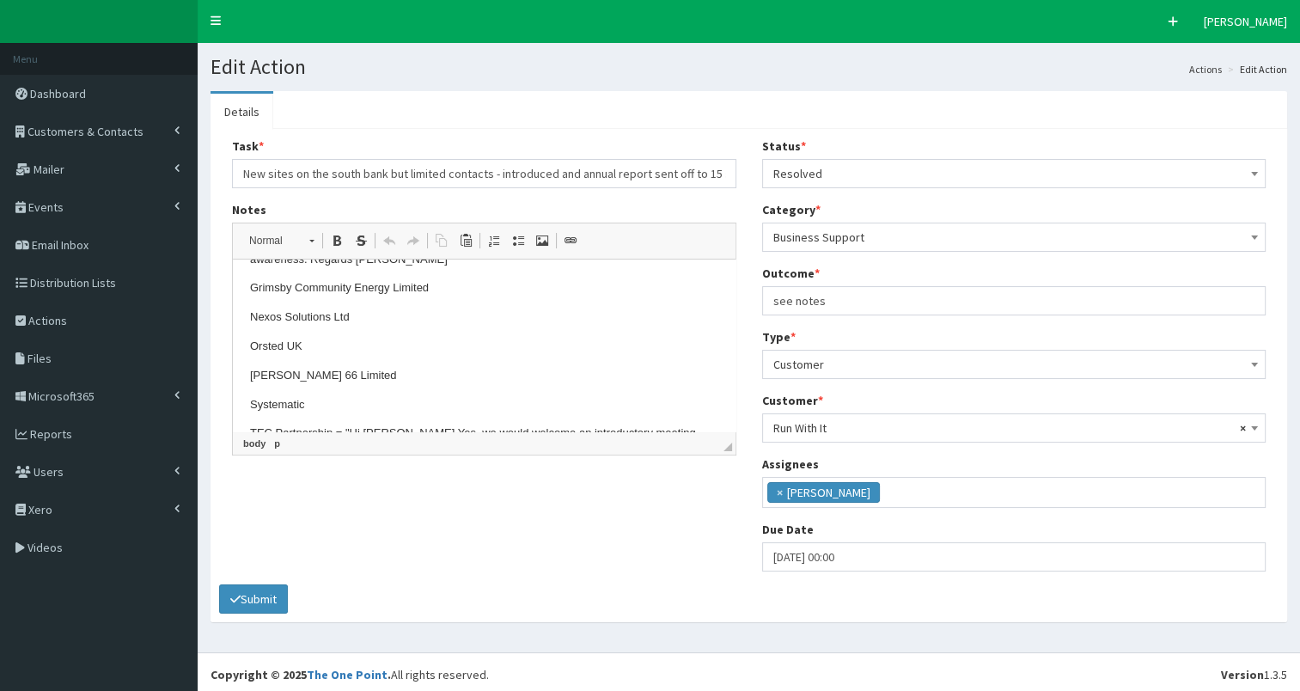
click at [310, 338] on p "Orsted UK" at bounding box center [484, 347] width 468 height 18
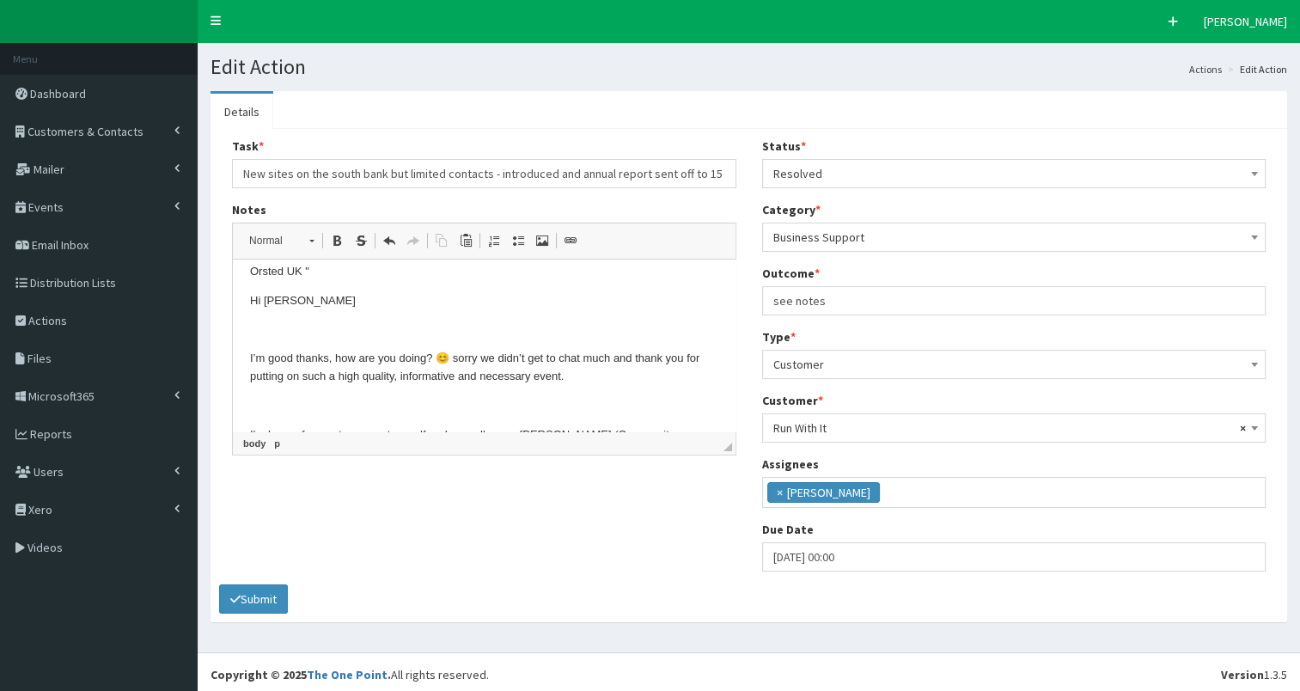
scroll to position [348, 0]
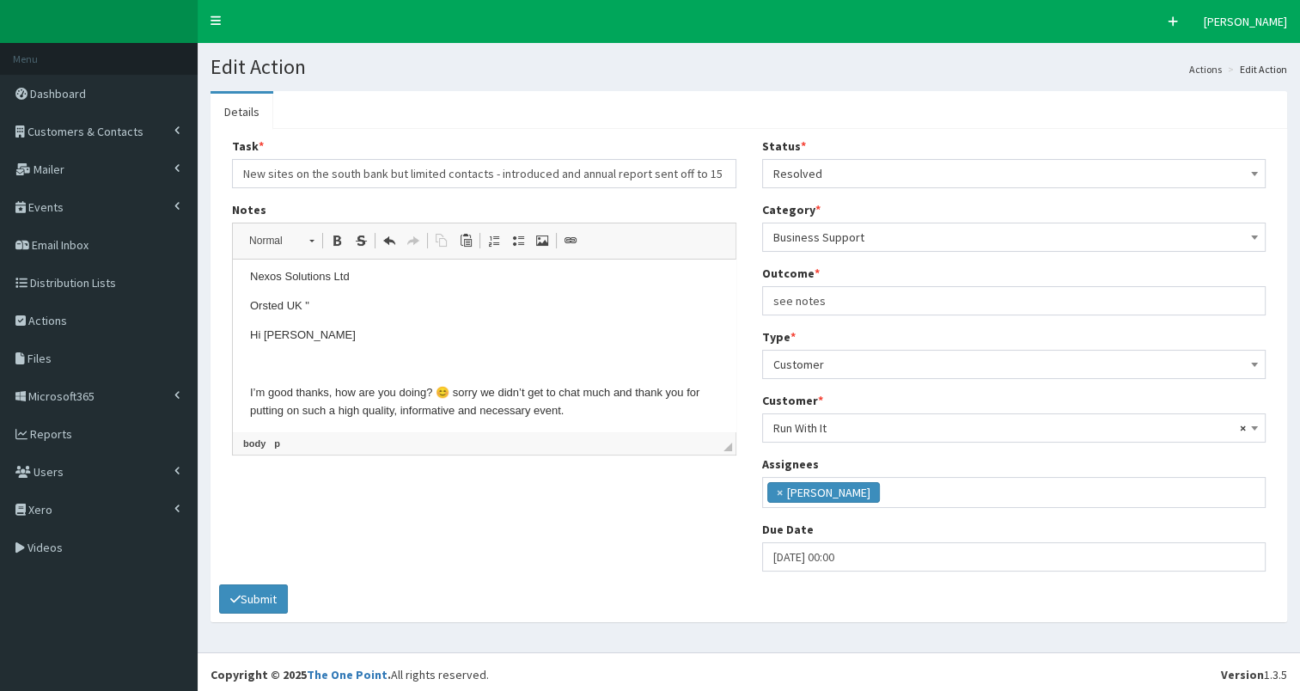
click at [341, 297] on p "Orsted UK "" at bounding box center [484, 306] width 468 height 18
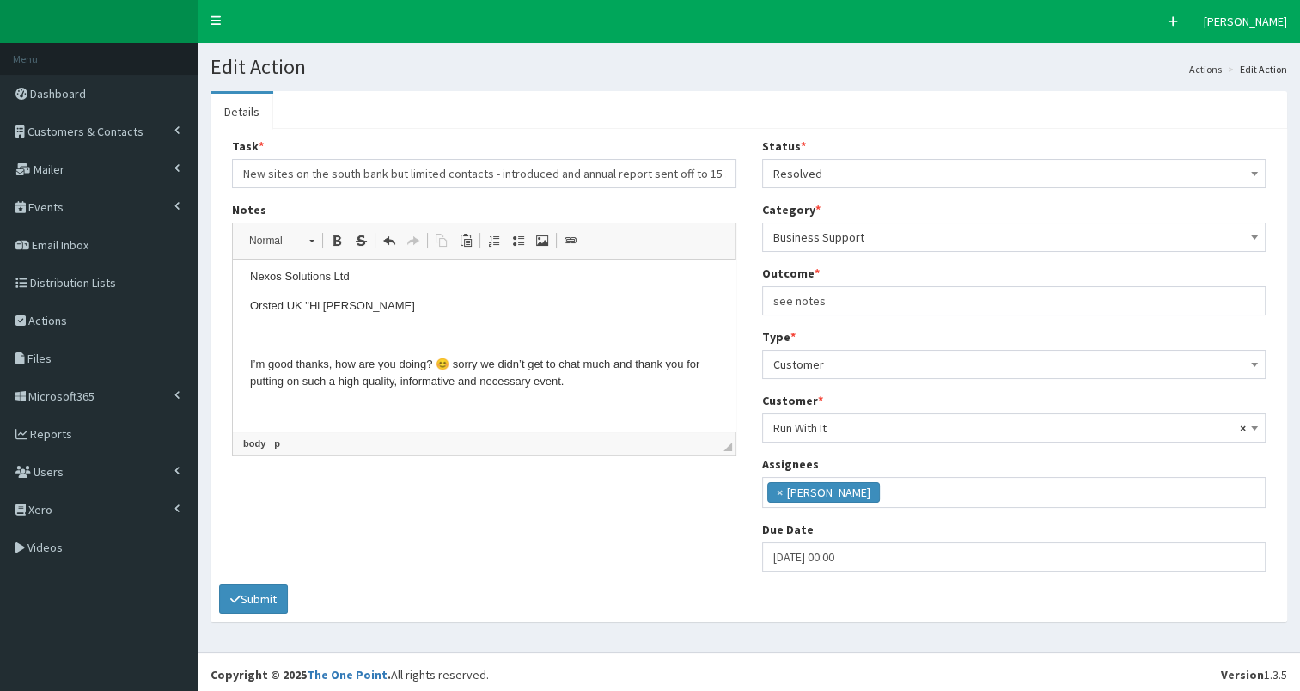
click at [341, 297] on p "Orsted UK " Hi Lea" at bounding box center [484, 306] width 468 height 18
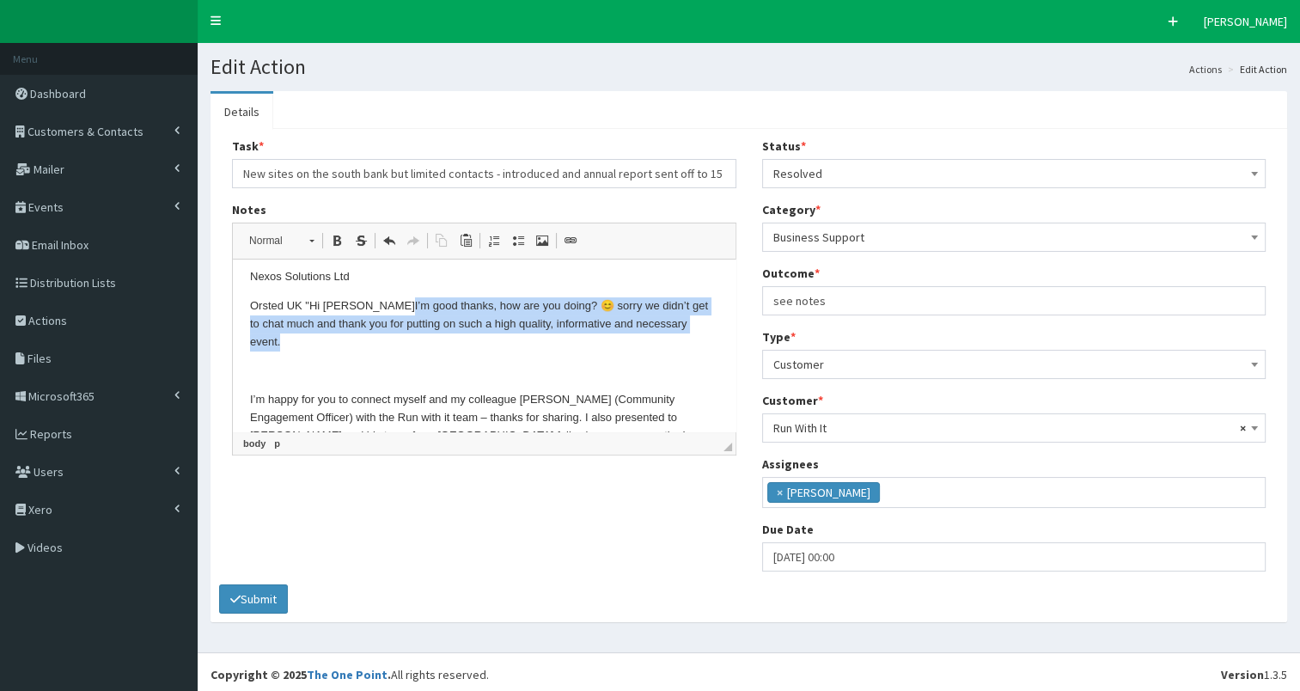
drag, startPoint x: 345, startPoint y: 288, endPoint x: 694, endPoint y: 300, distance: 349.9
click at [694, 300] on p "Orsted UK " Hi Lea I’m good thanks, how are you doing? 😊 sorry we didn’t get to…" at bounding box center [484, 323] width 468 height 53
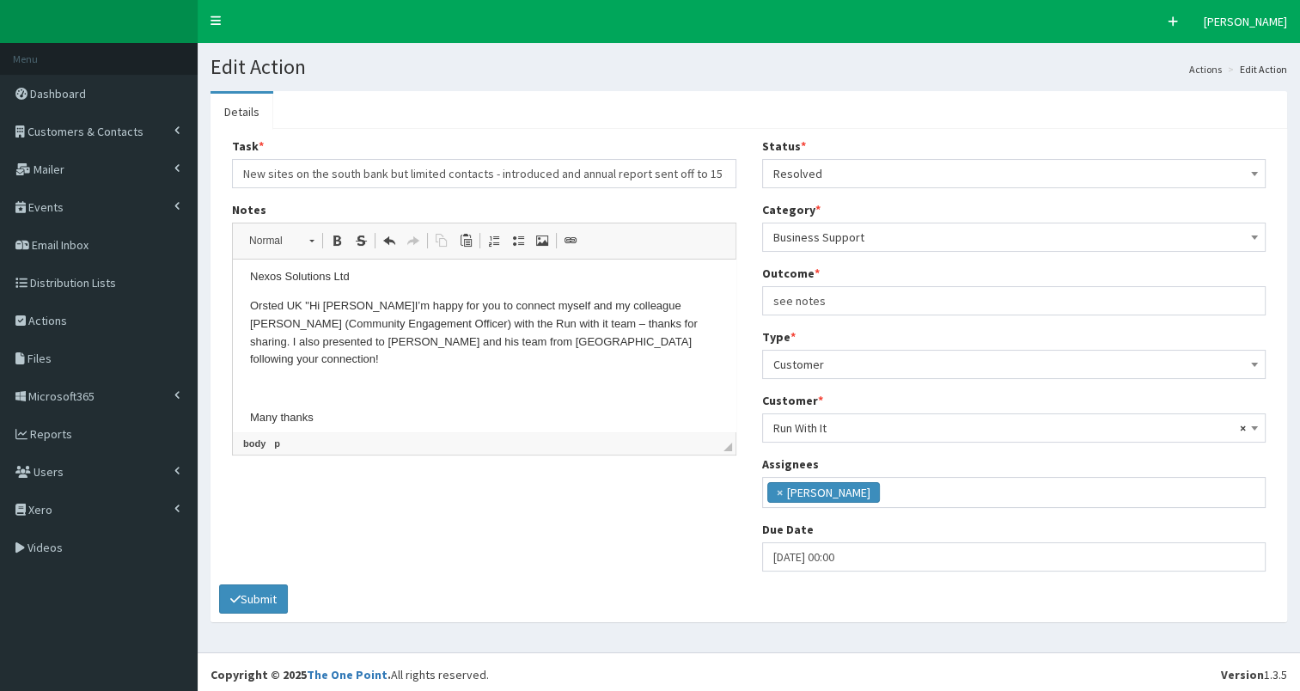
click at [637, 324] on p "Orsted UK " Hi Lea I’m happy for you to connect myself and my colleague Harriet…" at bounding box center [484, 332] width 468 height 71
click at [679, 325] on p "Orsted UK " Hi Lea I’m happy for you to connect myself and my colleague Harriet…" at bounding box center [484, 332] width 468 height 71
click at [328, 345] on p "Orsted UK " Hi Lea I’m happy for you to connect myself and my colleague Harriet…" at bounding box center [484, 332] width 468 height 71
click at [265, 601] on button "Submit" at bounding box center [253, 598] width 69 height 29
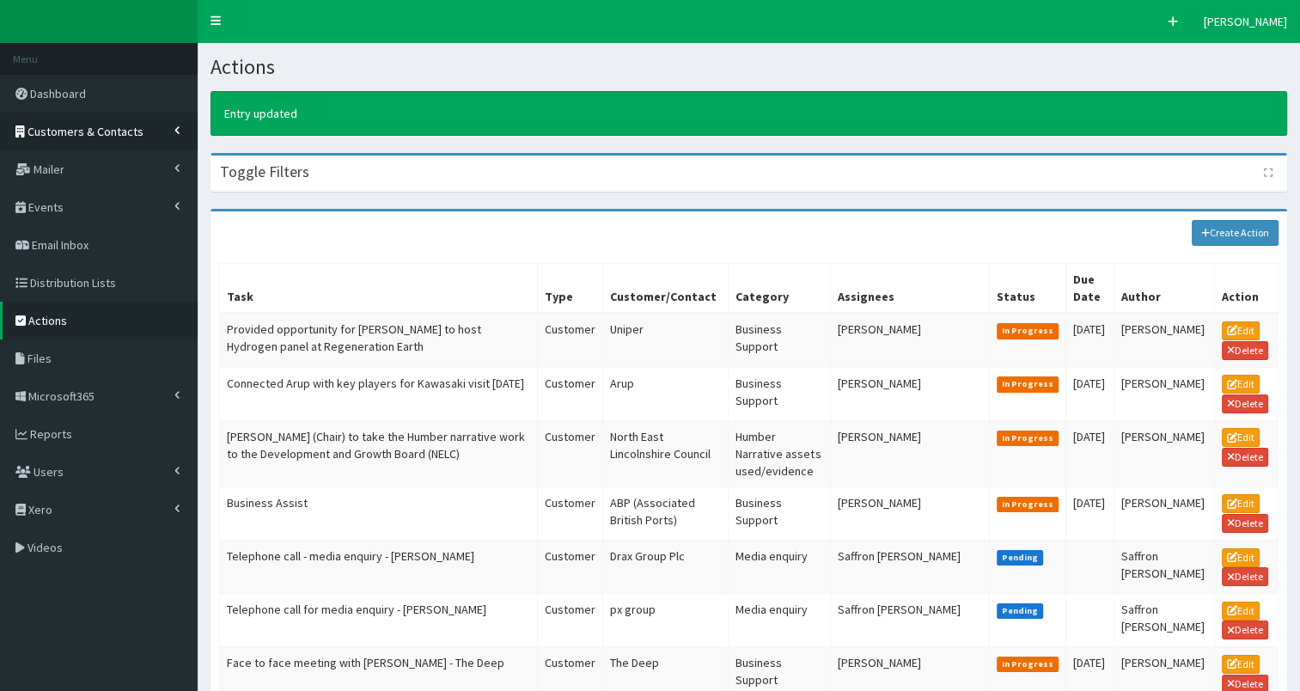
click at [120, 128] on span "Customers & Contacts" at bounding box center [85, 131] width 116 height 15
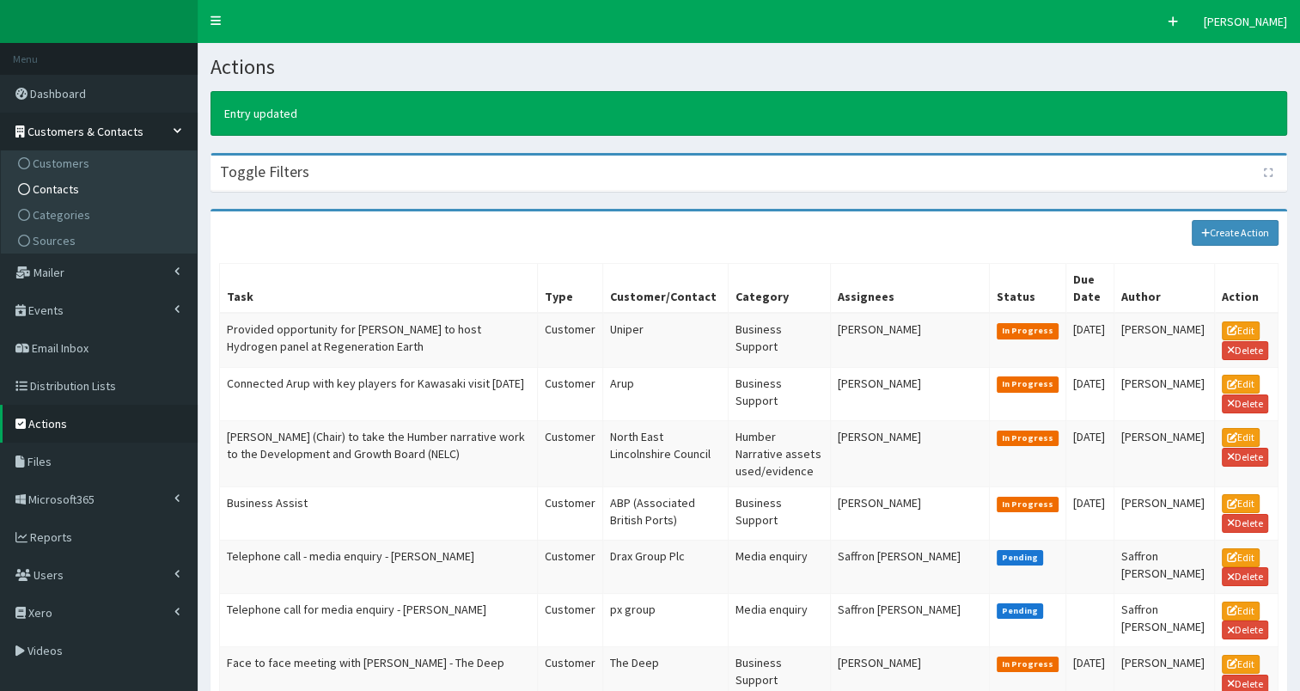
click at [115, 184] on link "Contacts" at bounding box center [101, 189] width 192 height 26
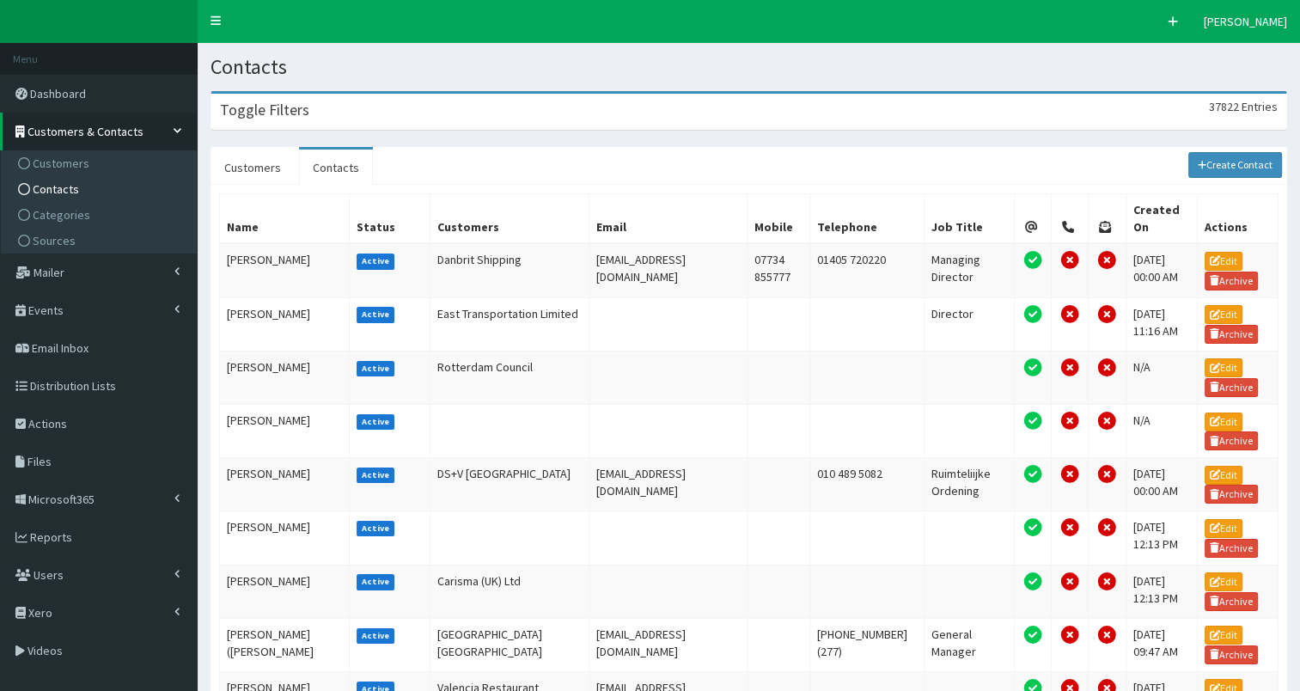
click at [418, 108] on div "Toggle Filters 37822 Entries" at bounding box center [748, 111] width 1075 height 35
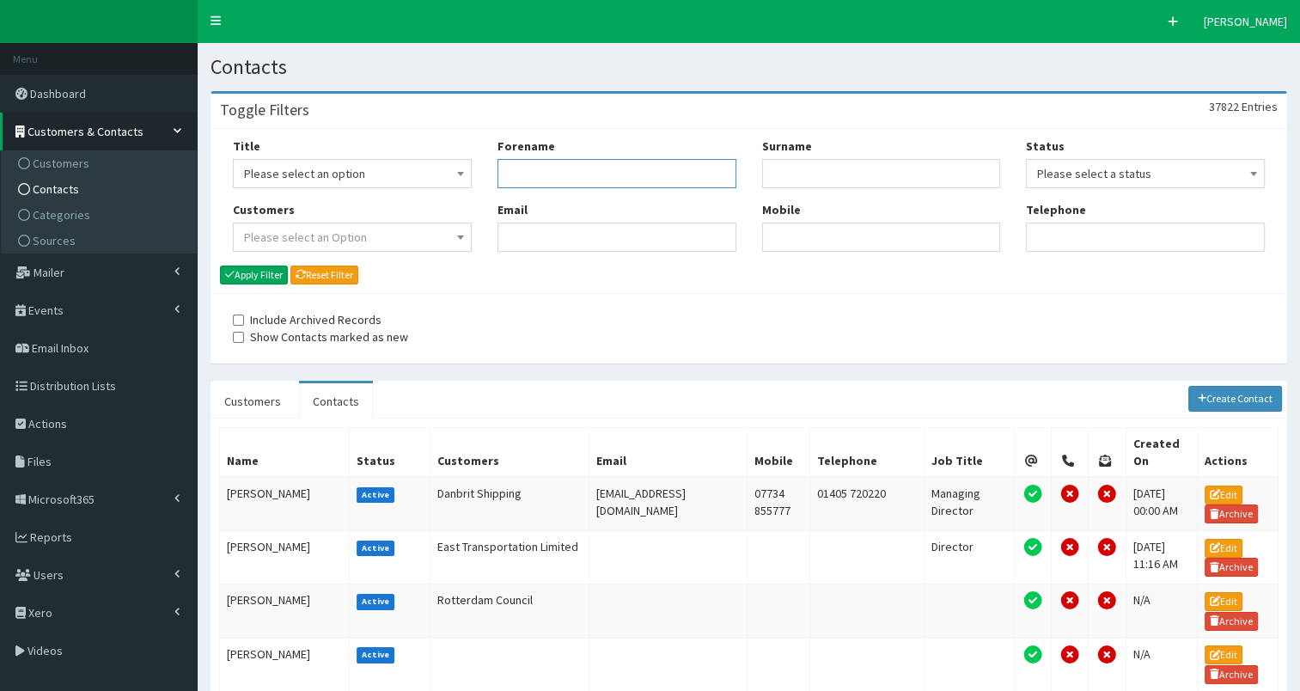
click at [529, 179] on input "Forename" at bounding box center [616, 173] width 239 height 29
type input "lauren"
type input "little"
click at [246, 271] on button "Apply Filter" at bounding box center [254, 274] width 68 height 19
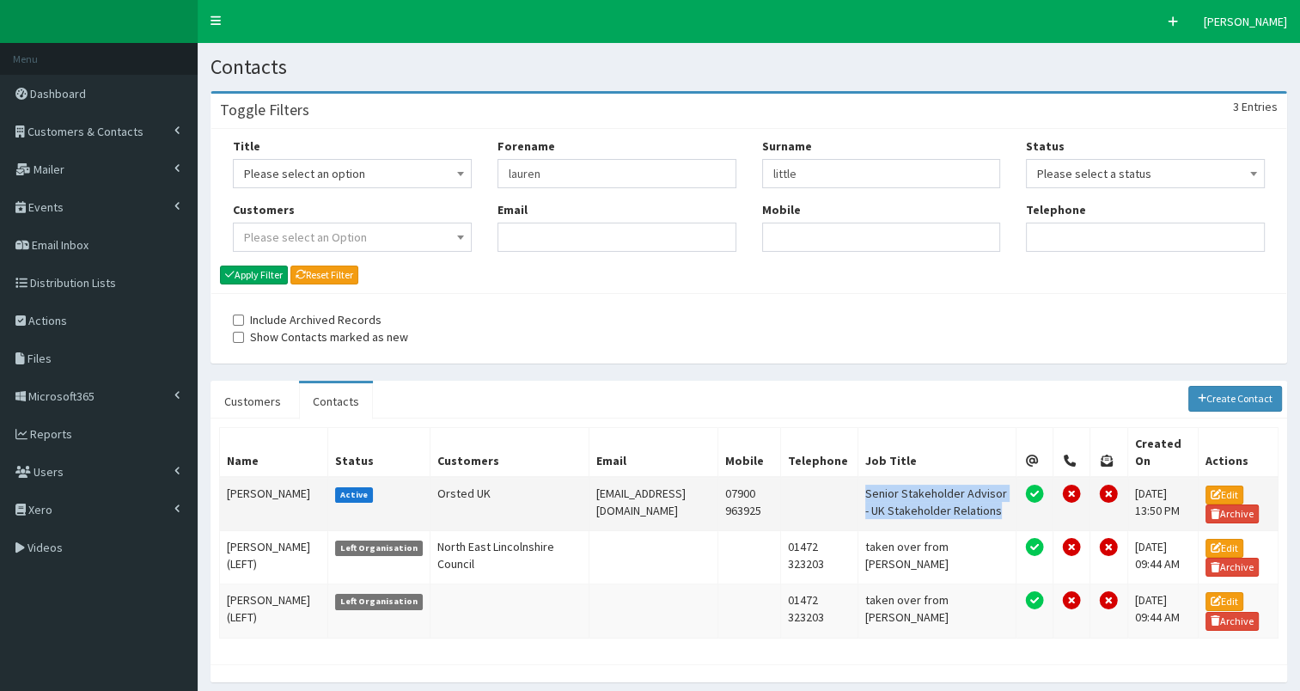
drag, startPoint x: 804, startPoint y: 474, endPoint x: 947, endPoint y: 481, distance: 142.8
click at [947, 481] on td "Senior Stakeholder Advisor - UK Stakeholder Relations" at bounding box center [936, 504] width 158 height 54
copy td "Senior Stakeholder Advisor -"
